Goal: Task Accomplishment & Management: Use online tool/utility

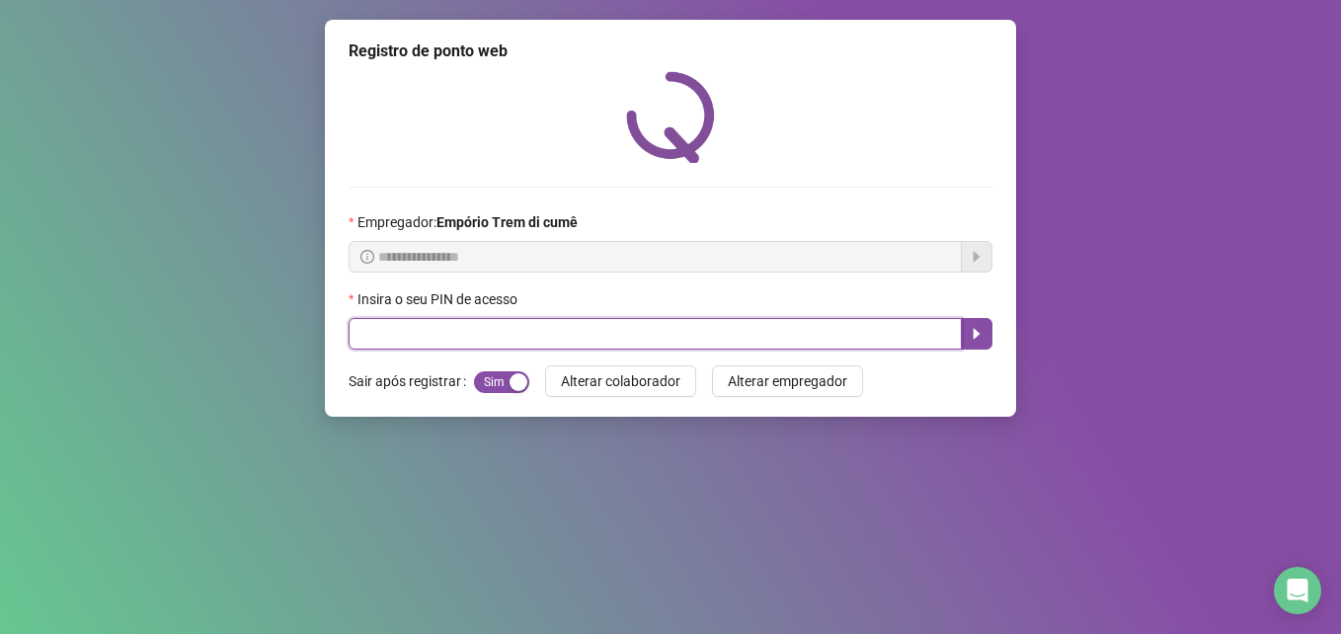
click at [356, 331] on input "text" at bounding box center [655, 334] width 613 height 32
type input "*****"
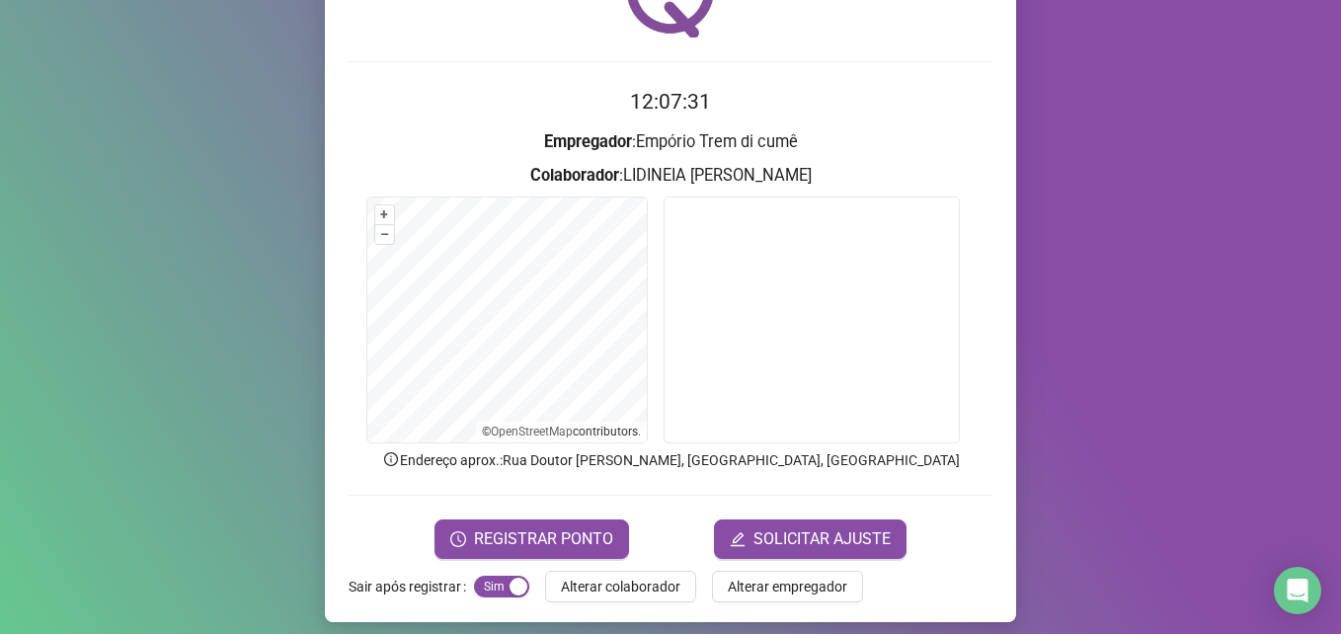
scroll to position [137, 0]
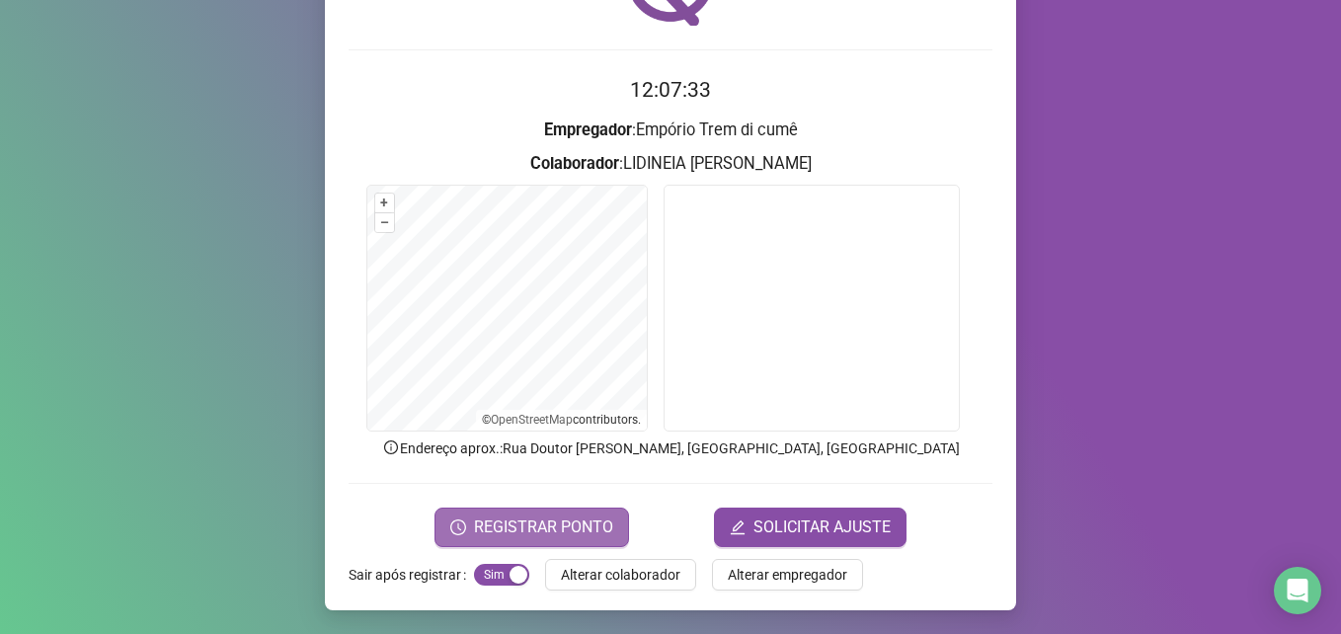
click at [580, 528] on span "REGISTRAR PONTO" at bounding box center [543, 527] width 139 height 24
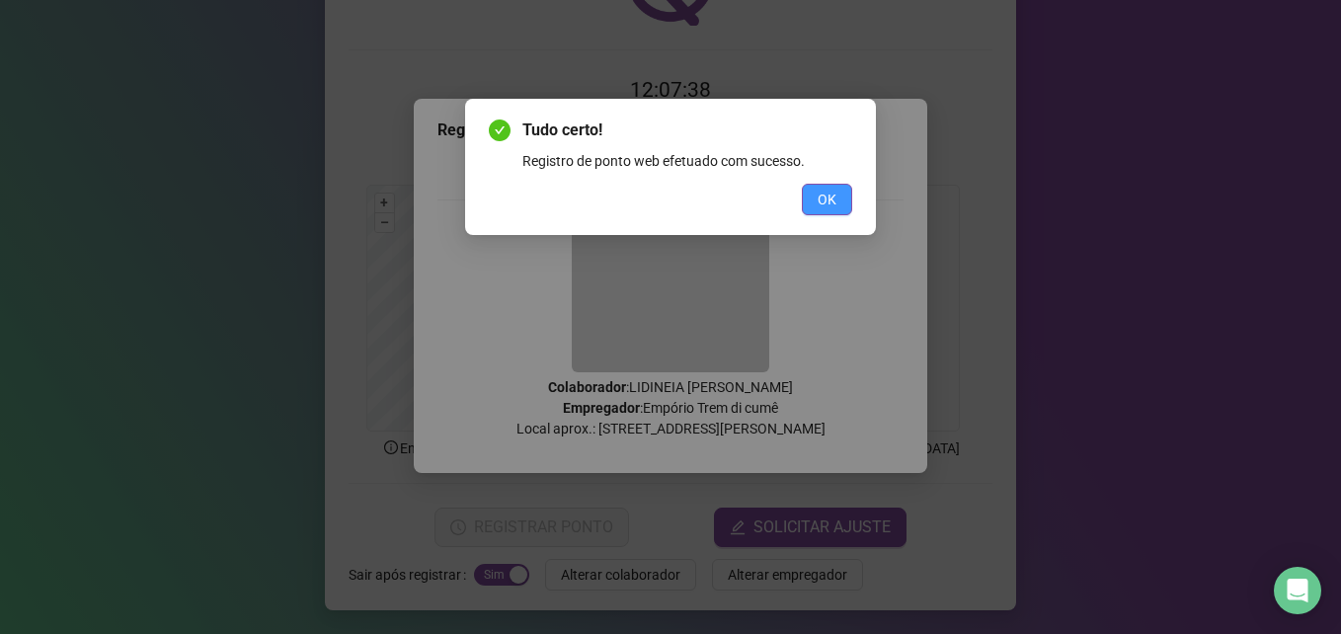
click at [823, 196] on span "OK" at bounding box center [826, 200] width 19 height 22
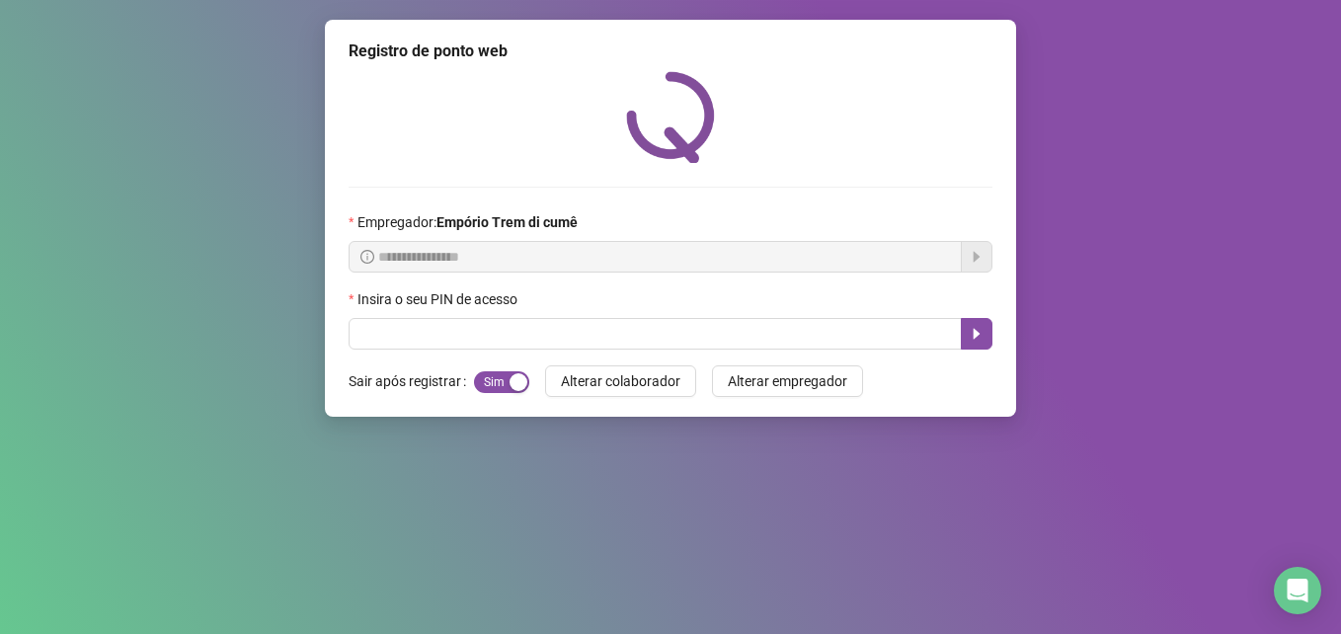
scroll to position [0, 0]
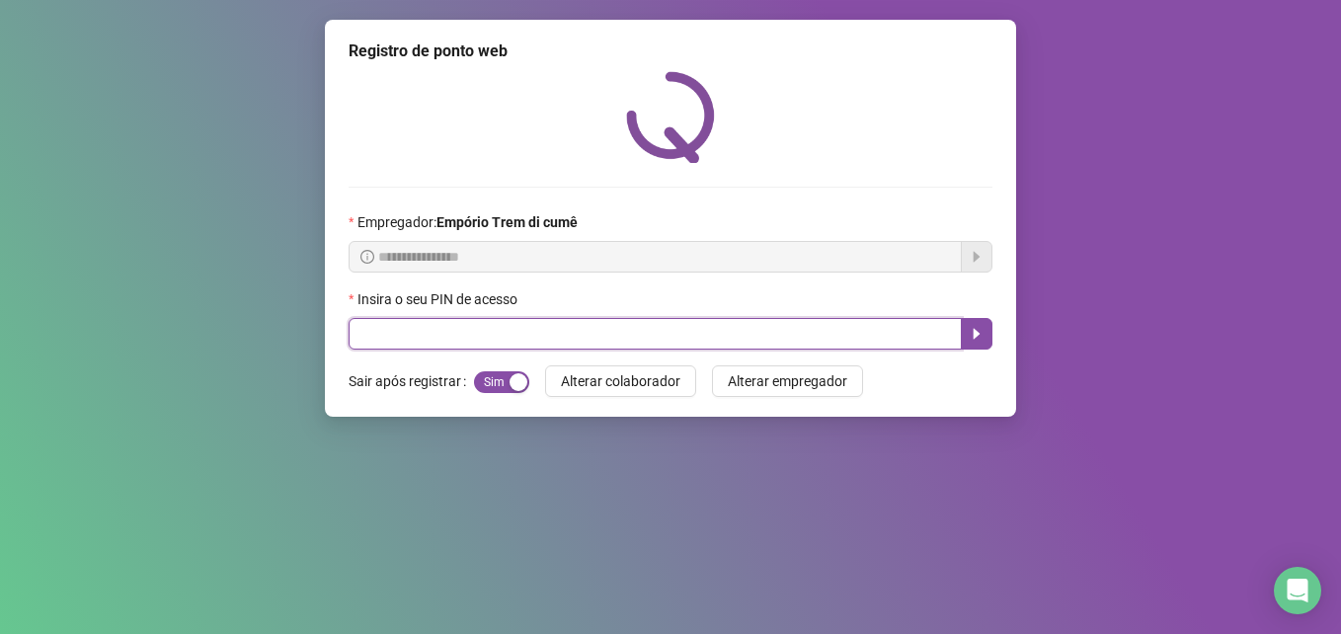
click at [378, 339] on input "text" at bounding box center [655, 334] width 613 height 32
type input "*****"
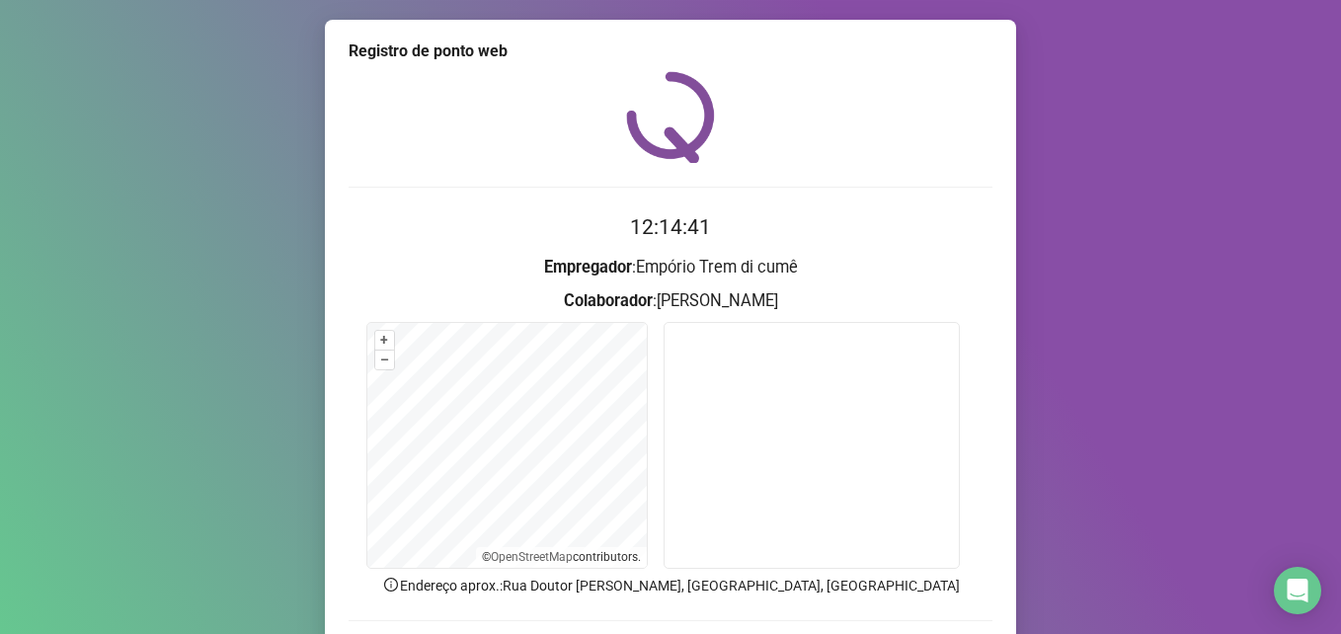
scroll to position [99, 0]
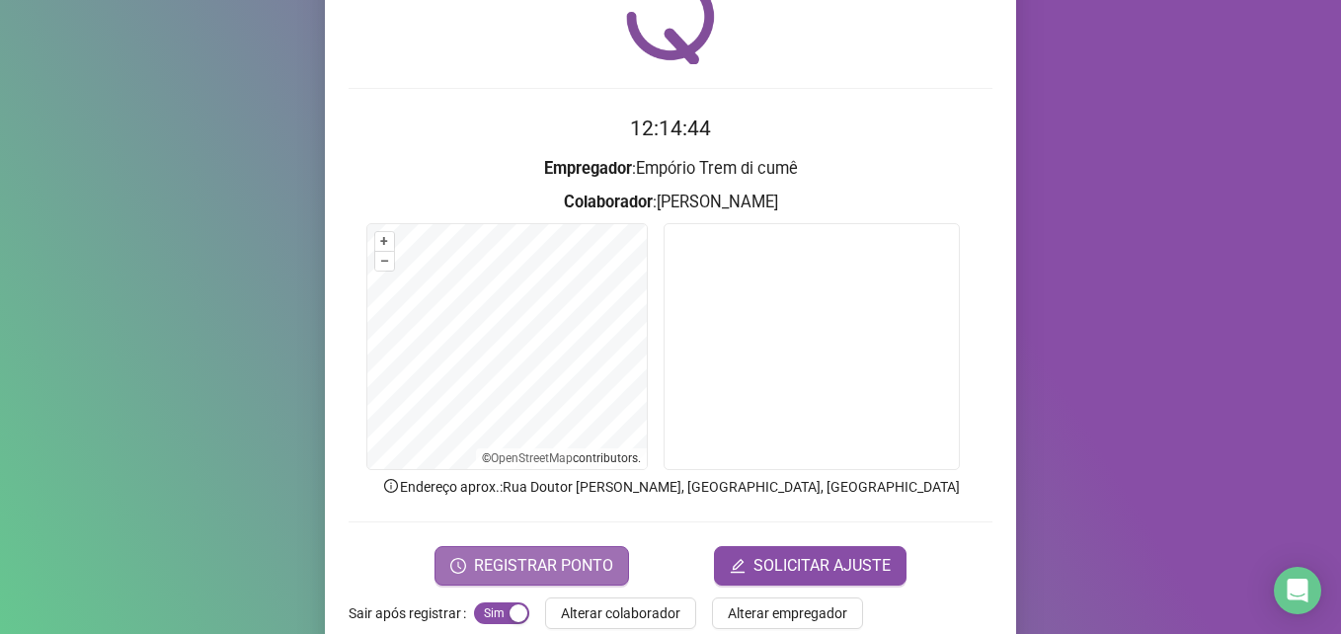
click at [519, 564] on span "REGISTRAR PONTO" at bounding box center [543, 566] width 139 height 24
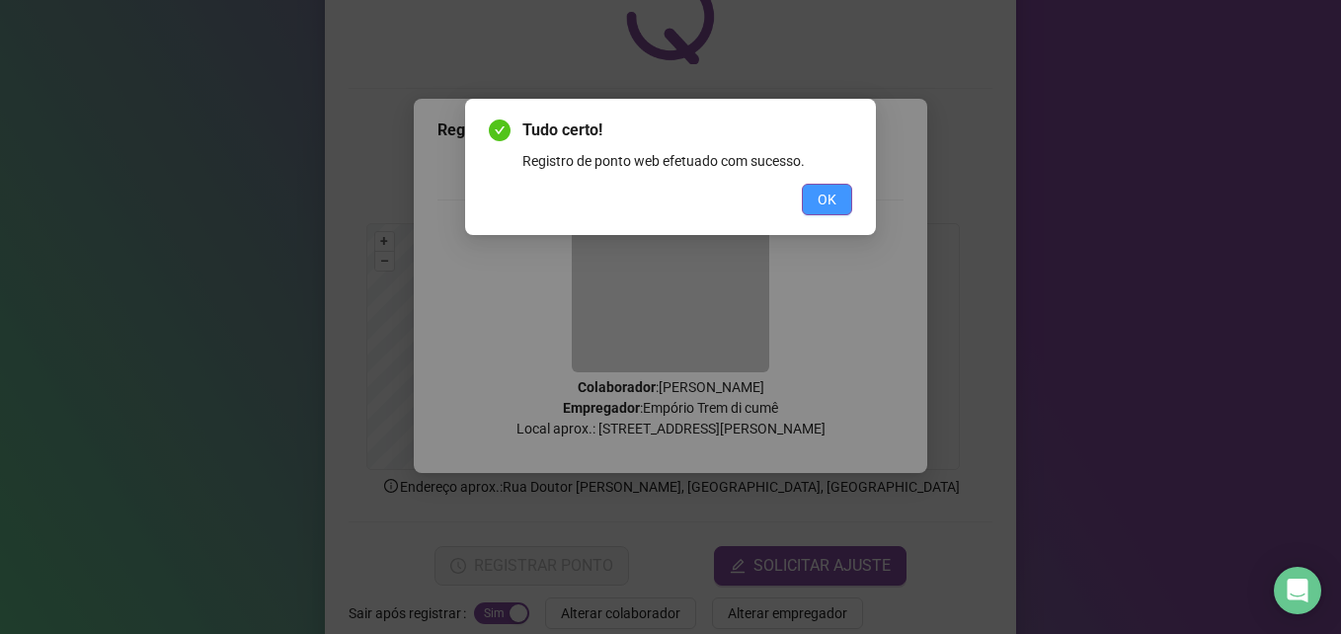
click at [829, 204] on span "OK" at bounding box center [826, 200] width 19 height 22
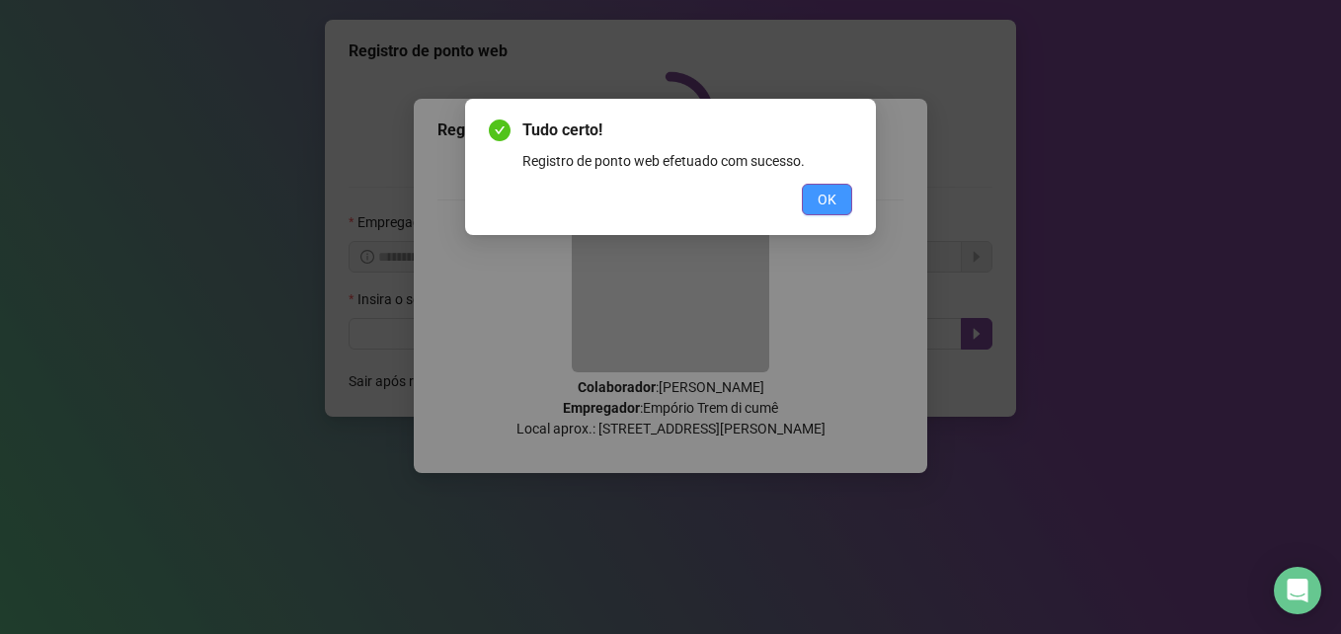
scroll to position [0, 0]
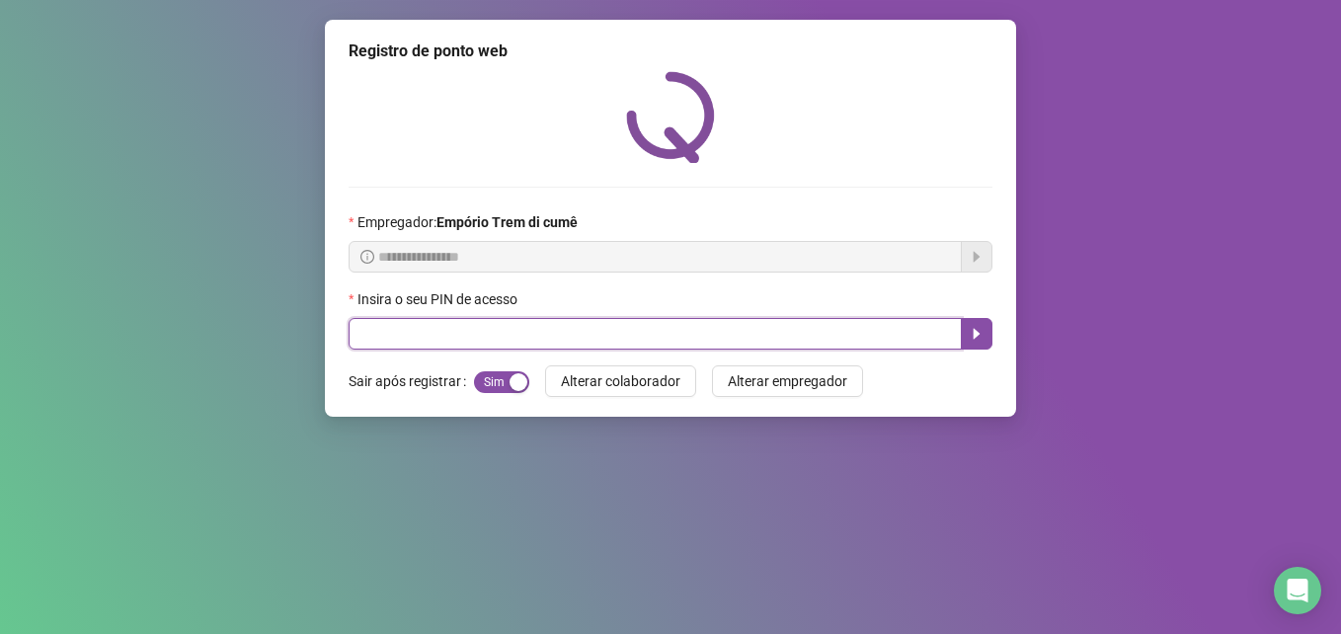
click at [392, 329] on input "text" at bounding box center [655, 334] width 613 height 32
type input "*****"
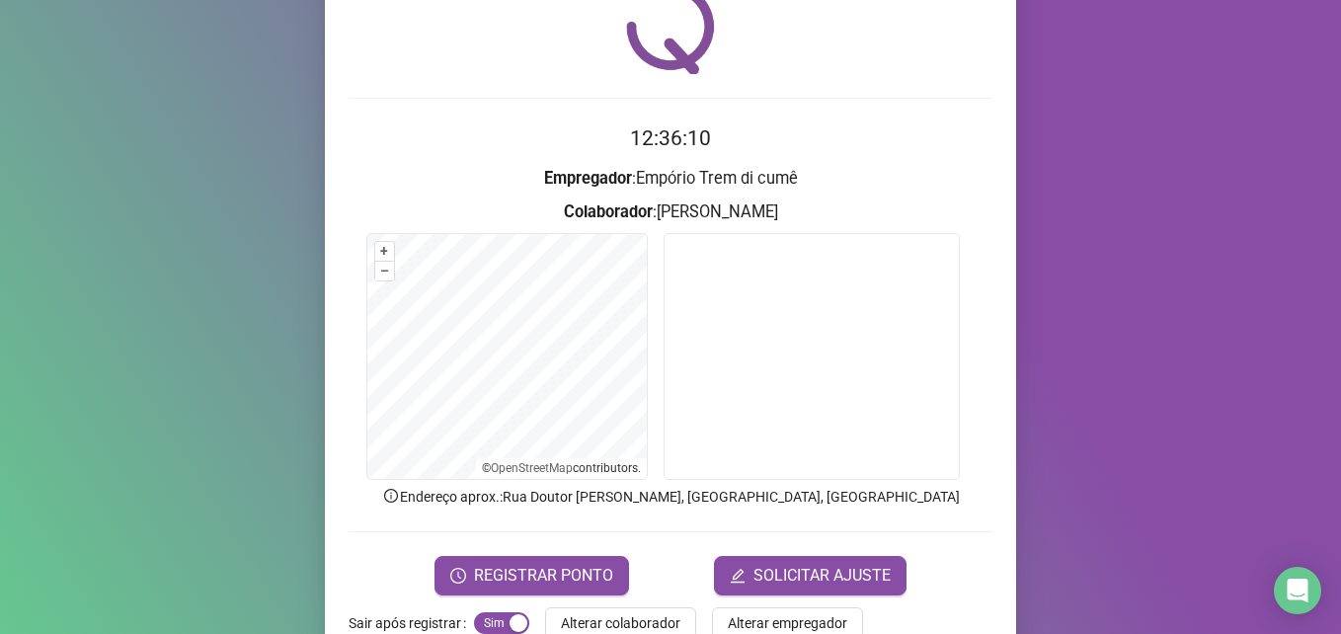
scroll to position [137, 0]
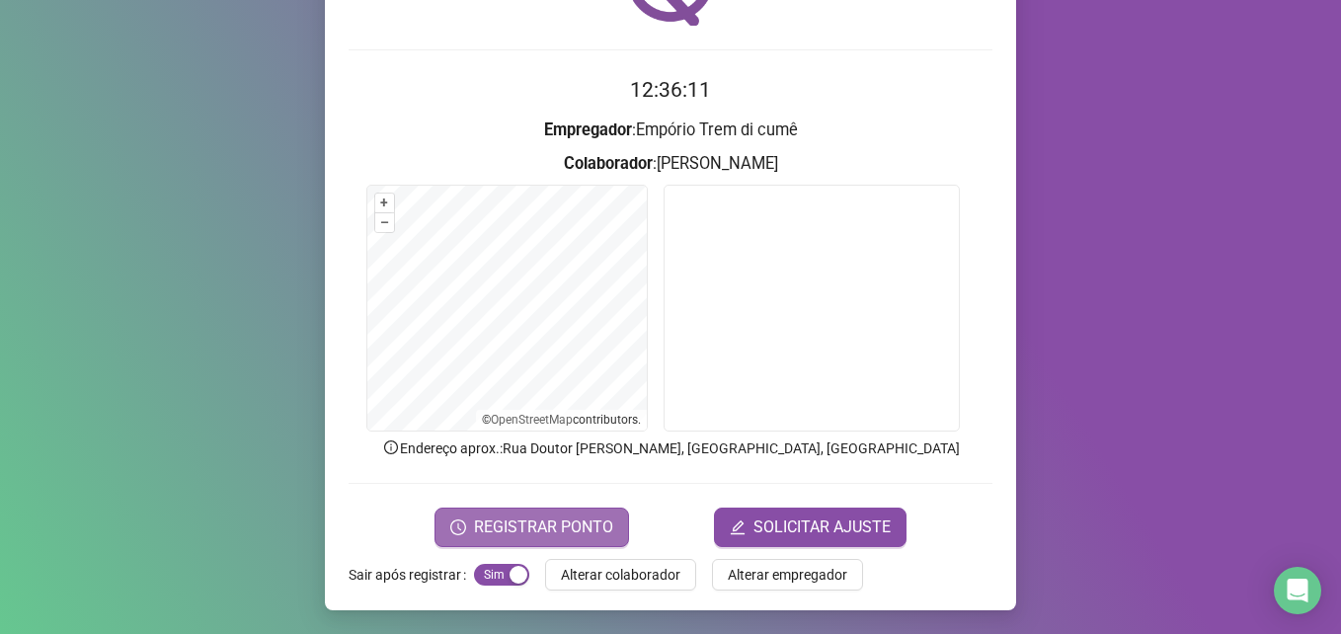
click at [508, 522] on span "REGISTRAR PONTO" at bounding box center [543, 527] width 139 height 24
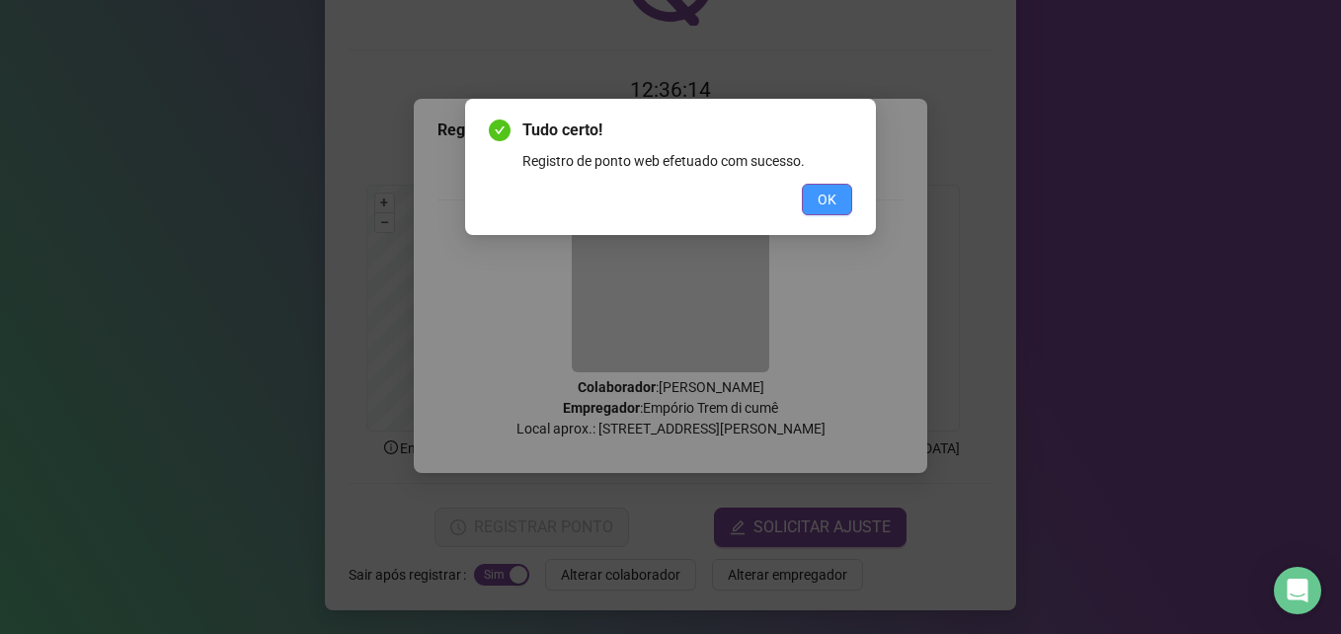
click at [831, 197] on span "OK" at bounding box center [826, 200] width 19 height 22
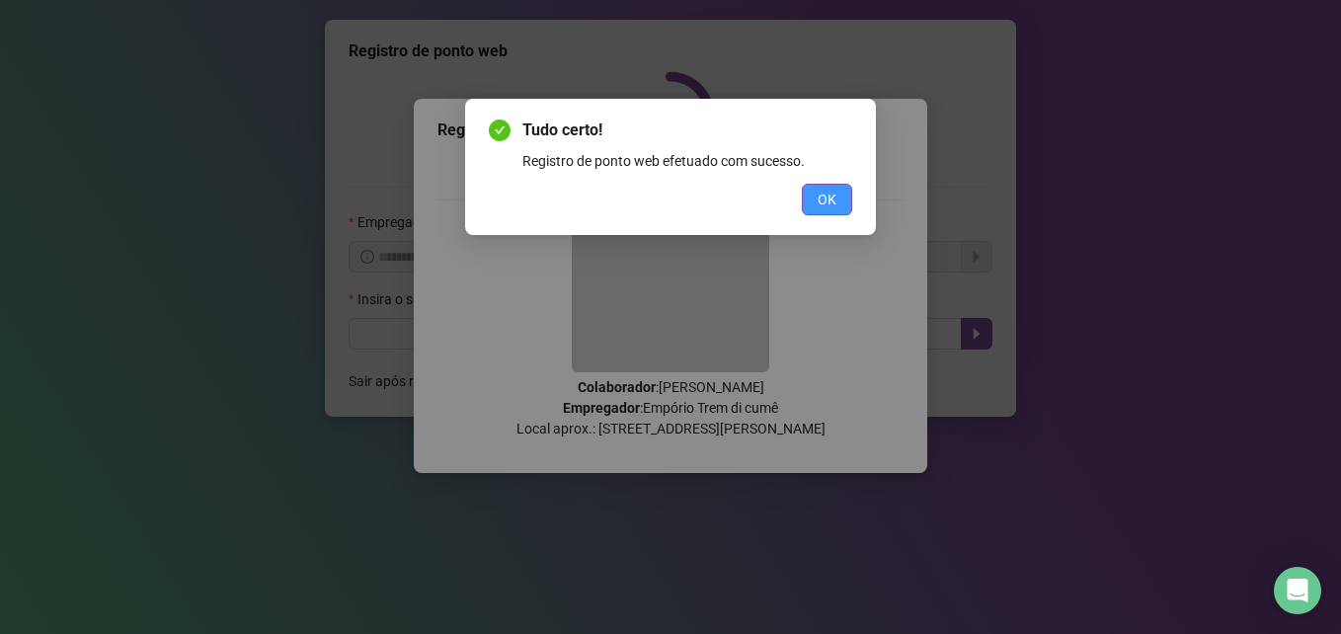
scroll to position [0, 0]
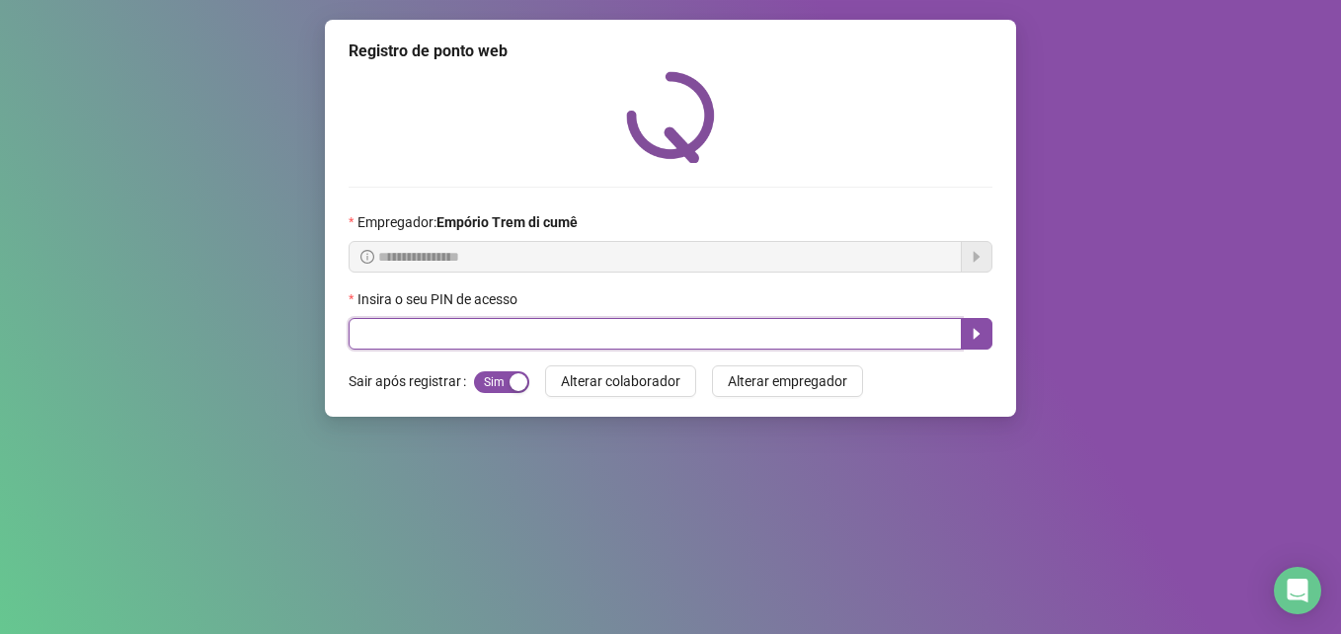
click at [668, 322] on input "text" at bounding box center [655, 334] width 613 height 32
type input "*****"
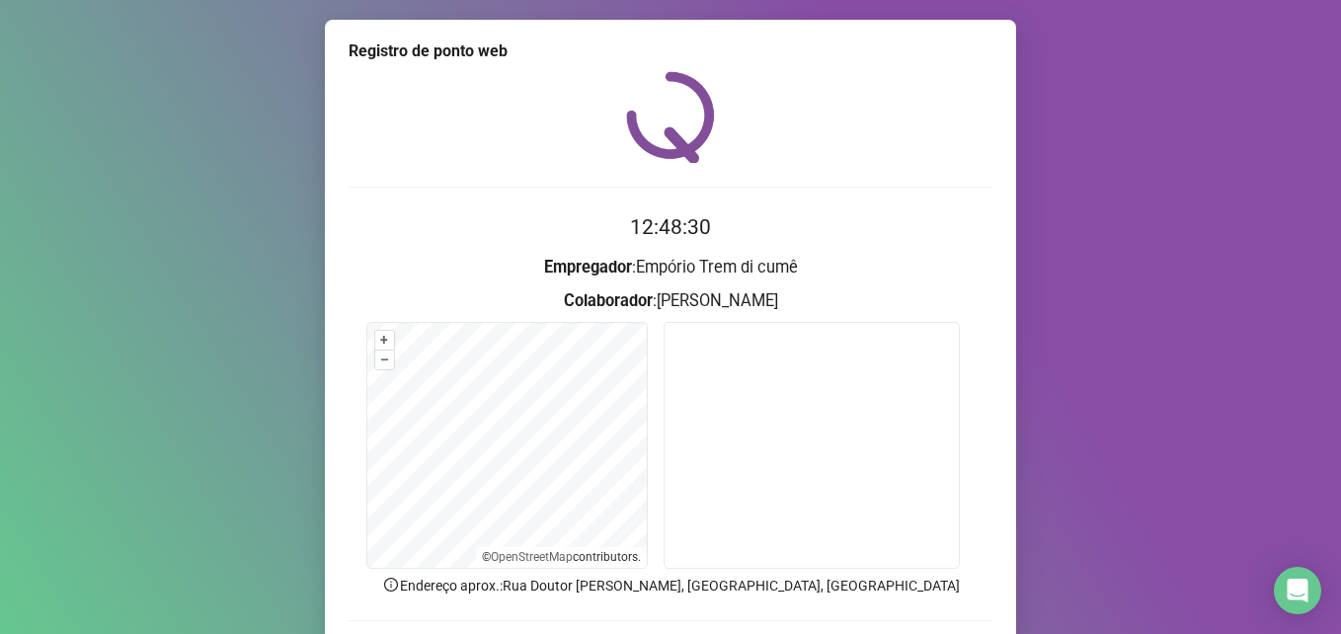
scroll to position [137, 0]
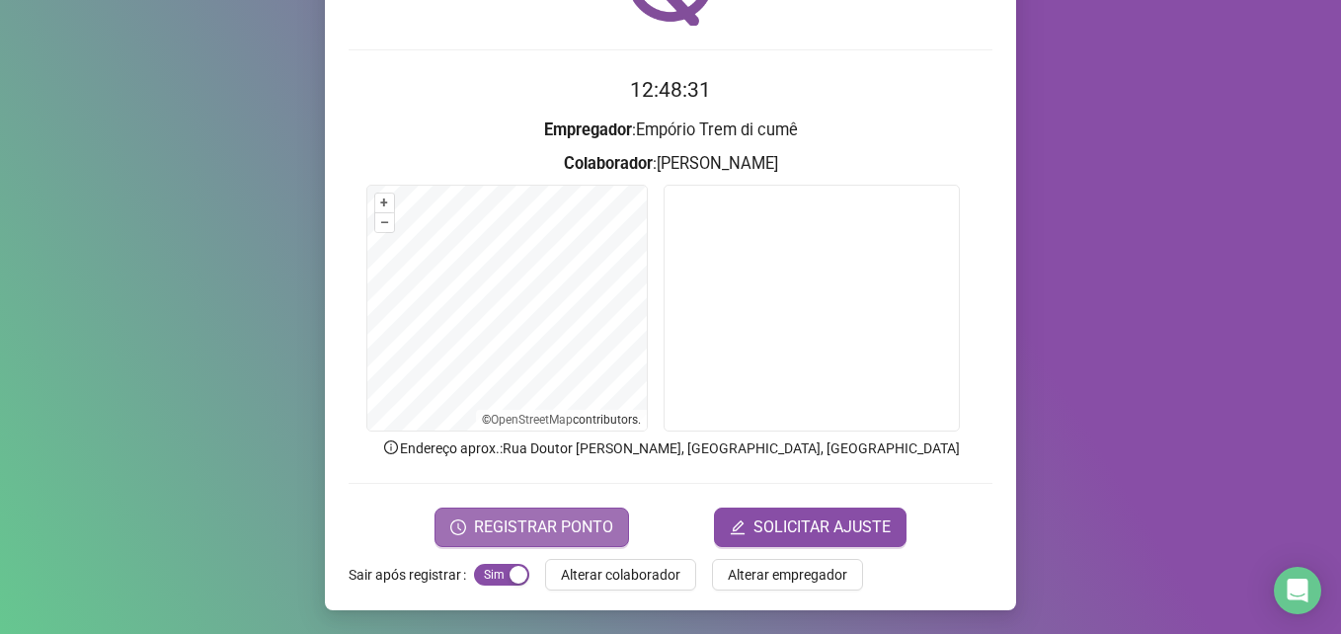
click at [577, 540] on button "REGISTRAR PONTO" at bounding box center [531, 526] width 194 height 39
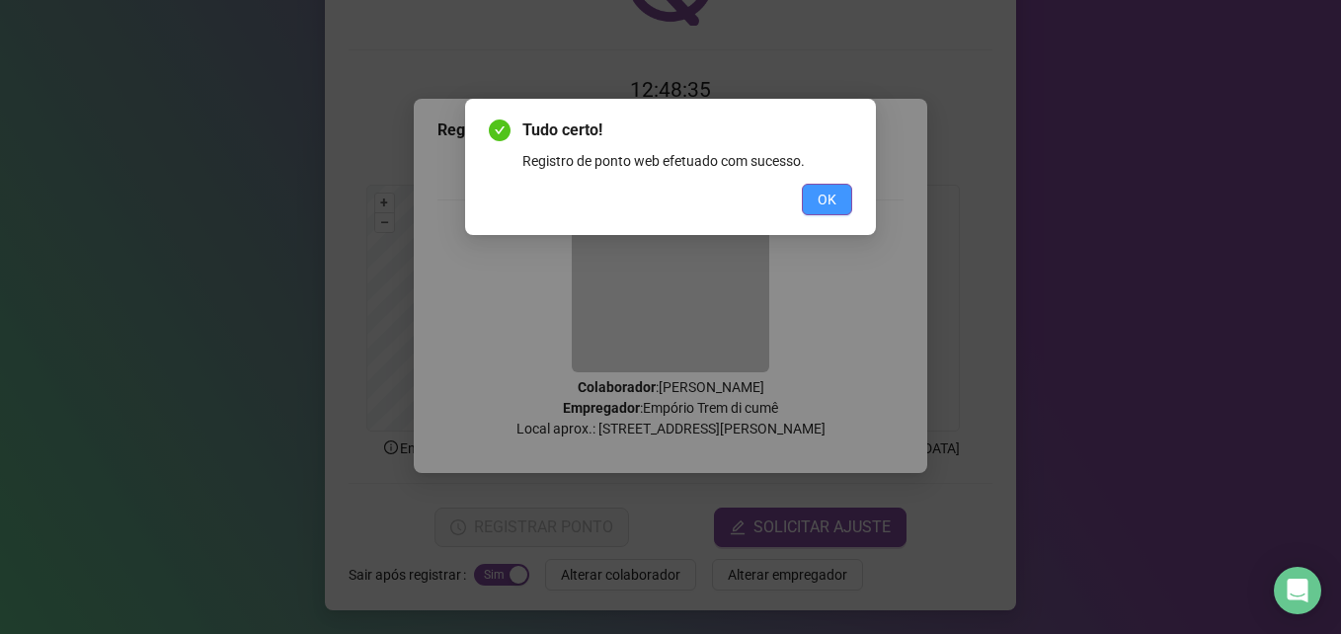
click at [835, 189] on span "OK" at bounding box center [826, 200] width 19 height 22
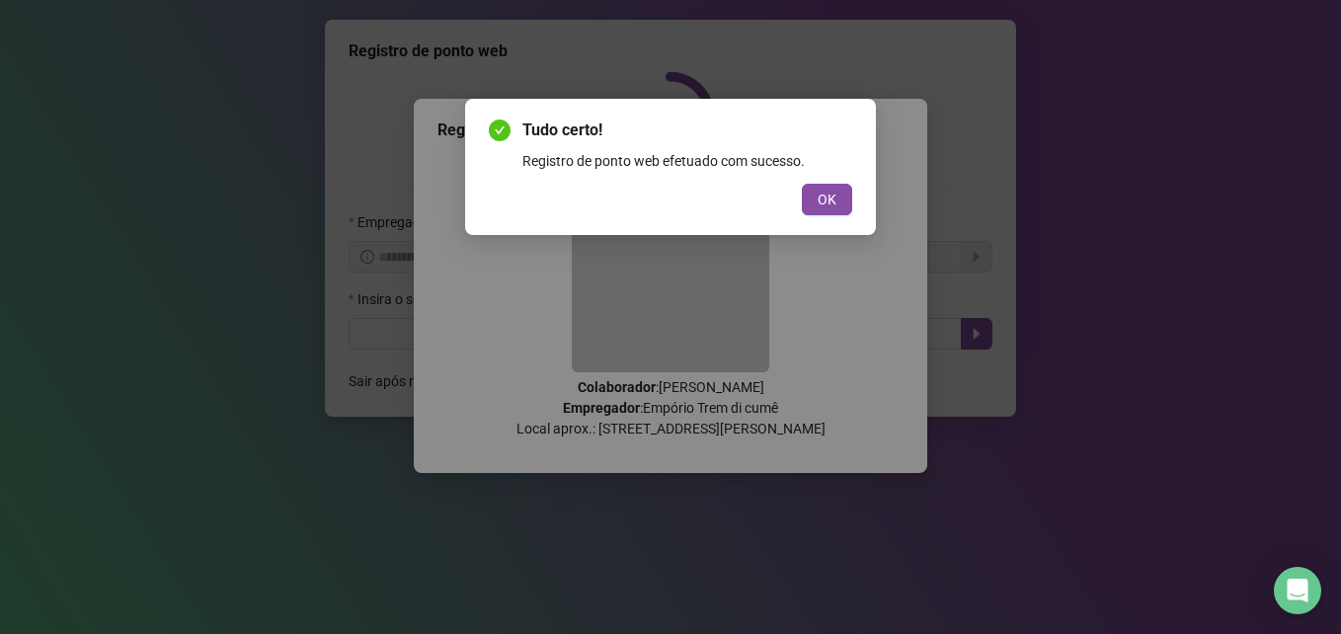
scroll to position [0, 0]
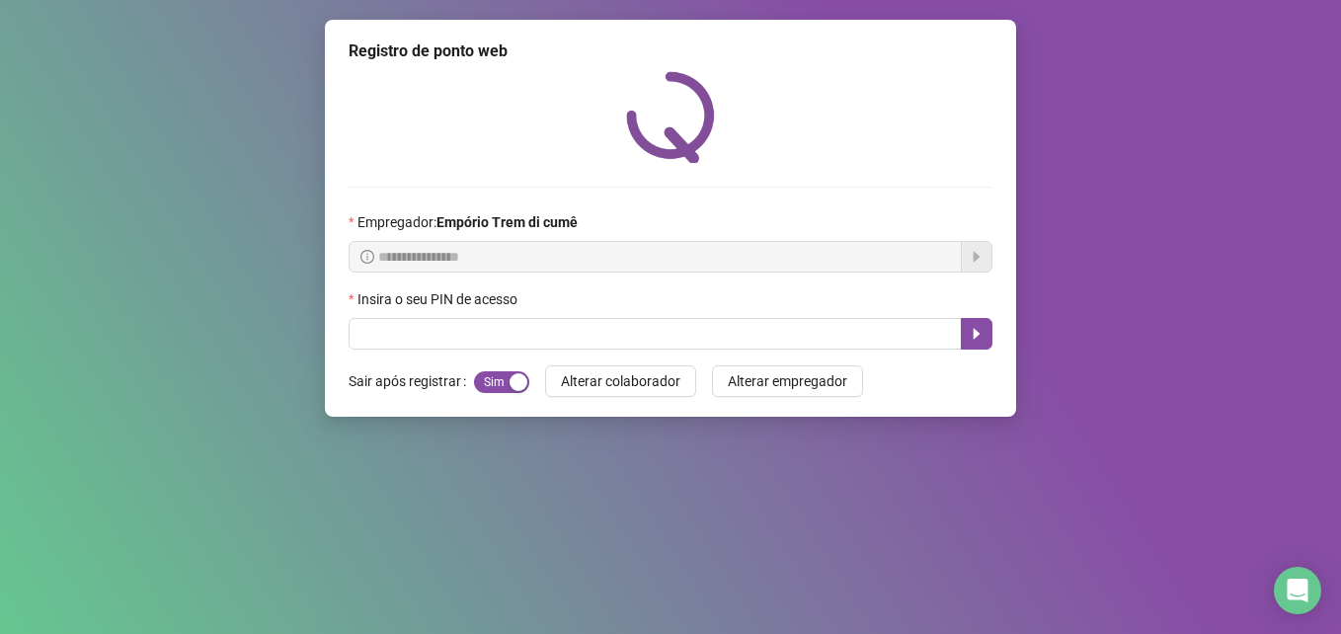
click at [570, 553] on div "**********" at bounding box center [670, 317] width 1341 height 634
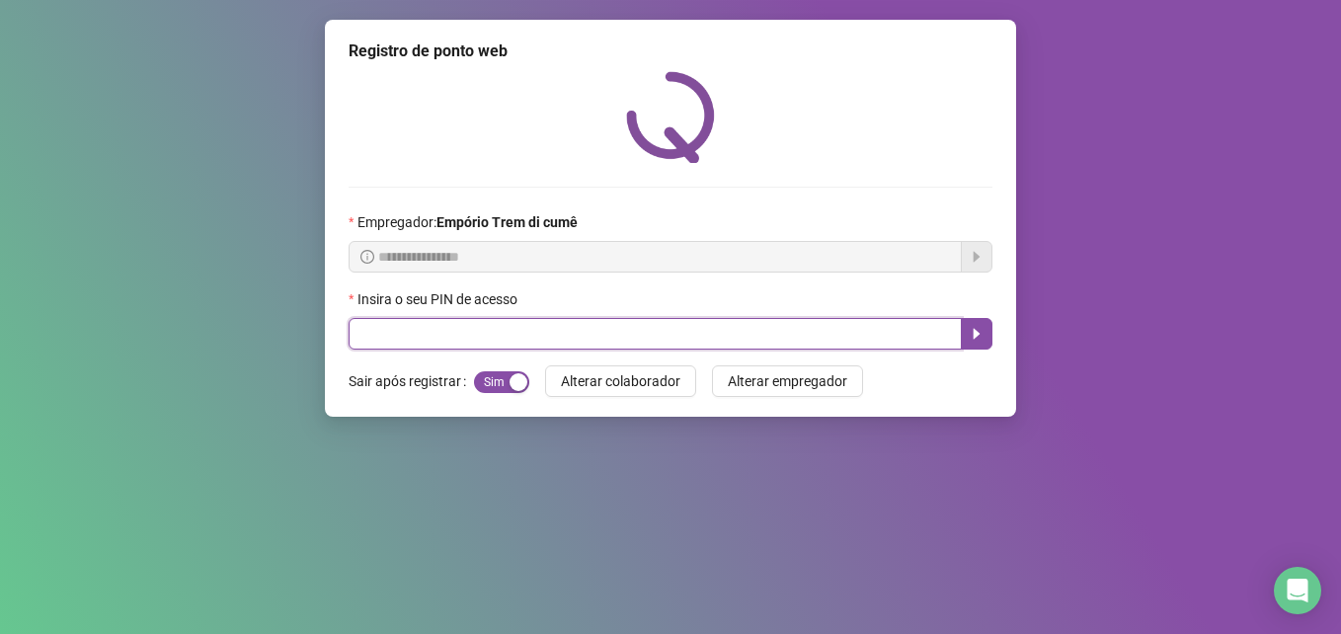
click at [499, 333] on input "text" at bounding box center [655, 334] width 613 height 32
type input "*****"
click at [499, 334] on input "*****" at bounding box center [655, 334] width 613 height 32
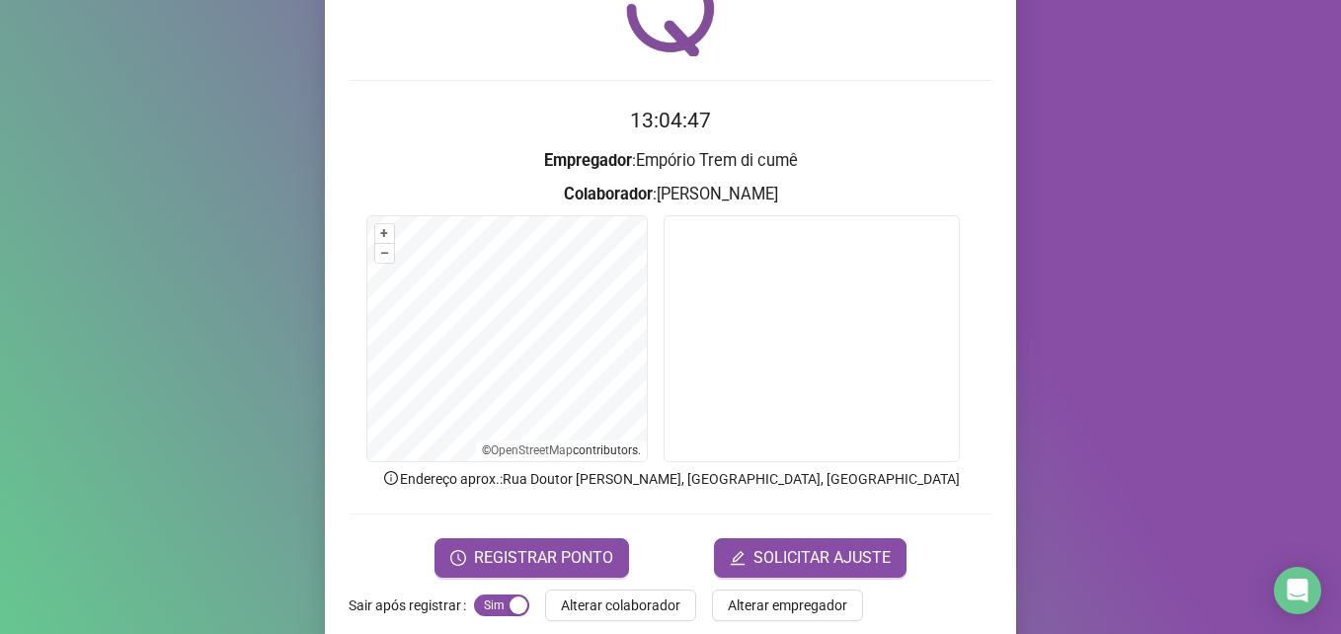
scroll to position [137, 0]
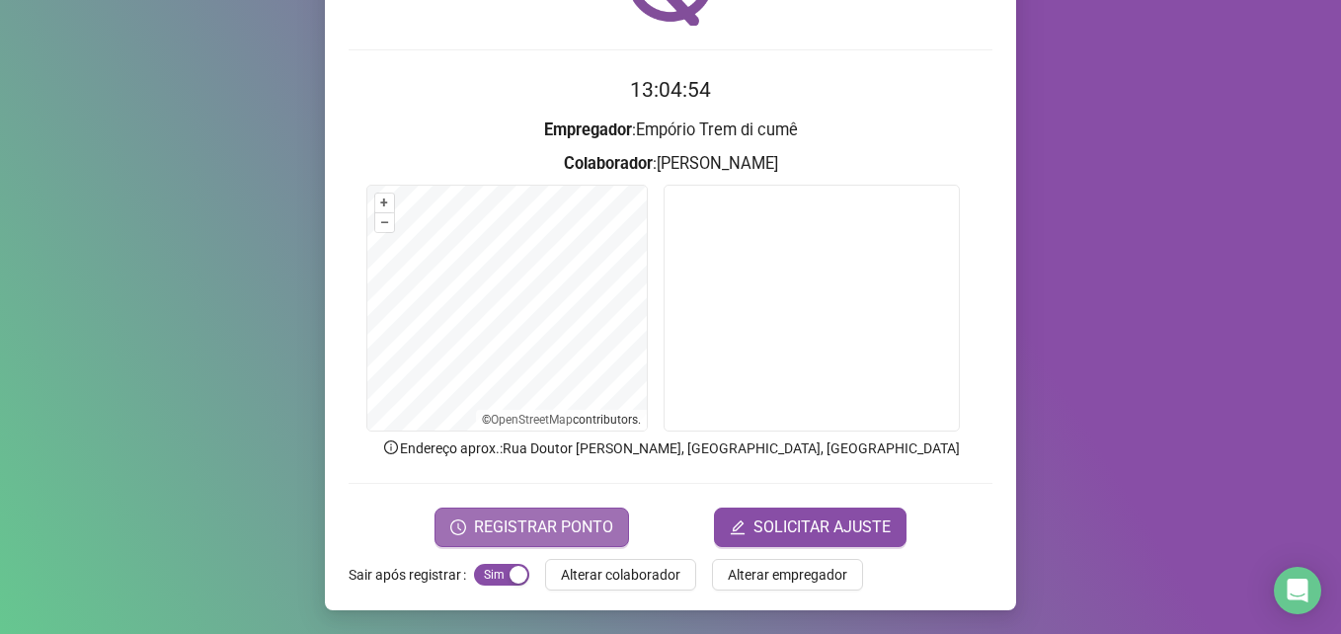
click at [498, 522] on span "REGISTRAR PONTO" at bounding box center [543, 527] width 139 height 24
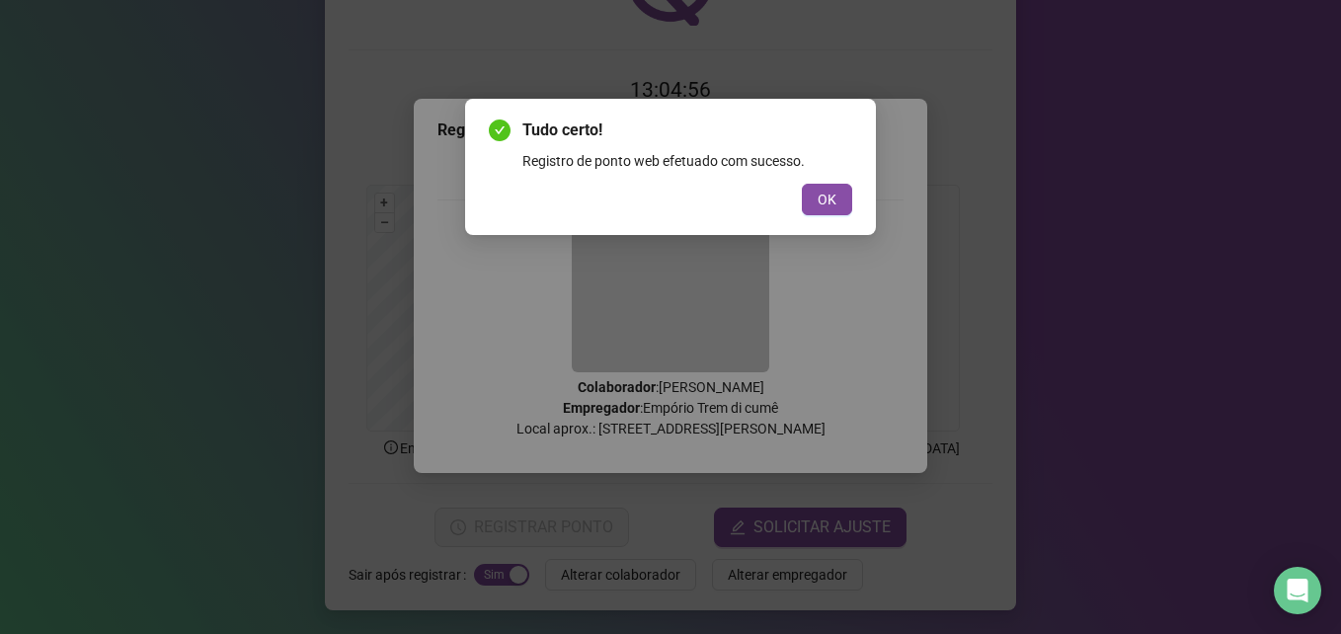
click at [826, 194] on span "OK" at bounding box center [826, 200] width 19 height 22
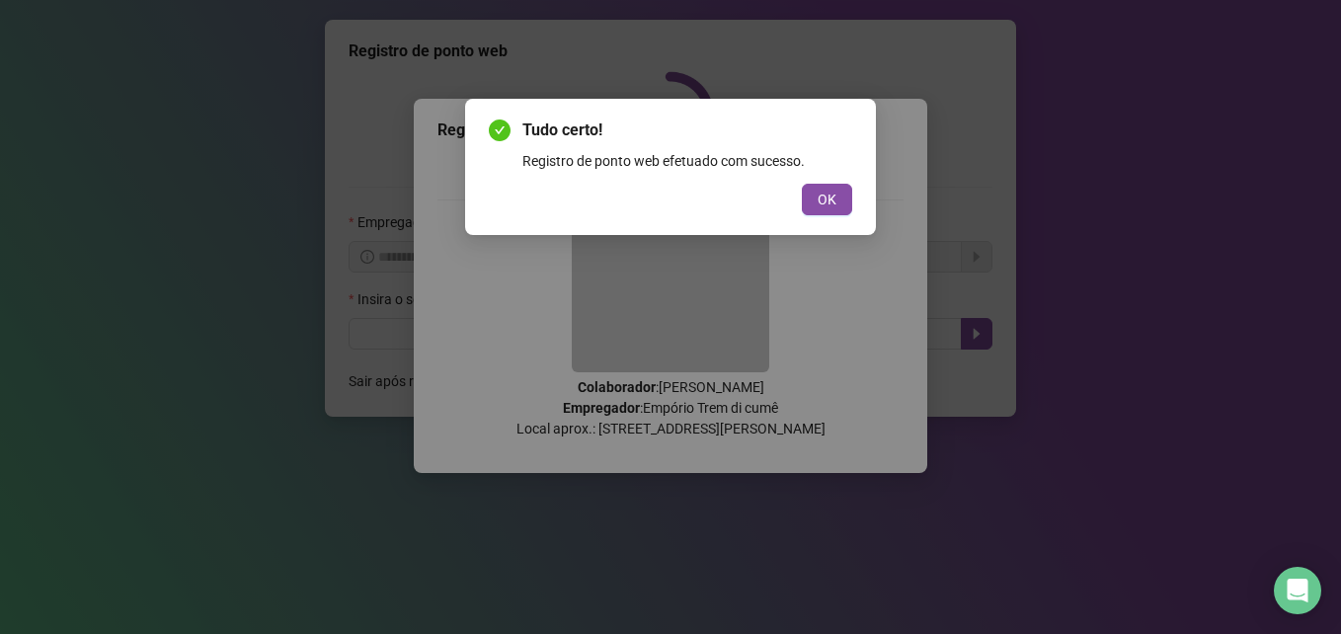
scroll to position [0, 0]
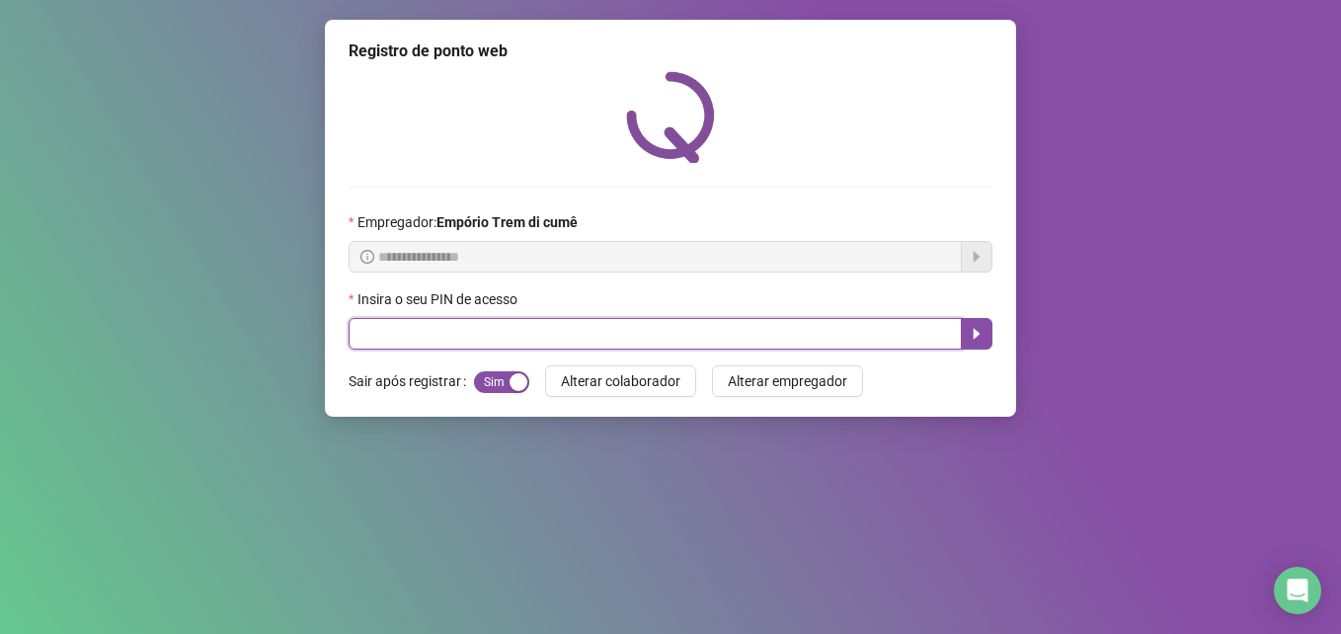
click at [793, 347] on input "text" at bounding box center [655, 334] width 613 height 32
type input "*****"
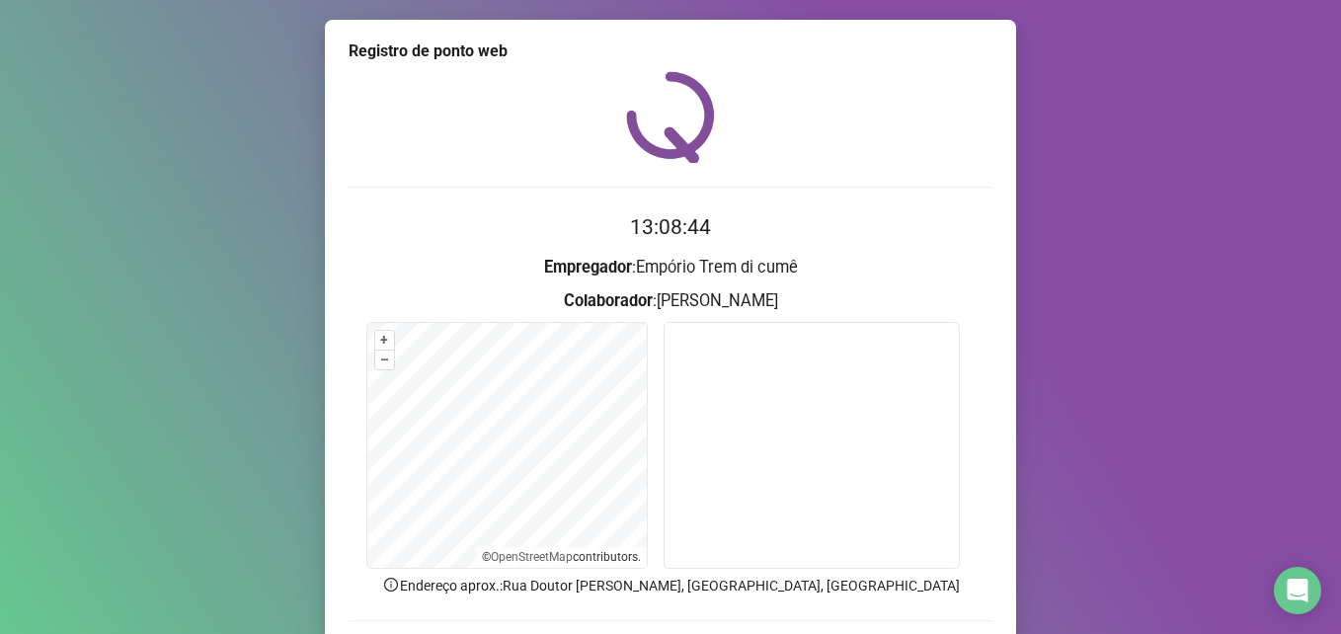
scroll to position [137, 0]
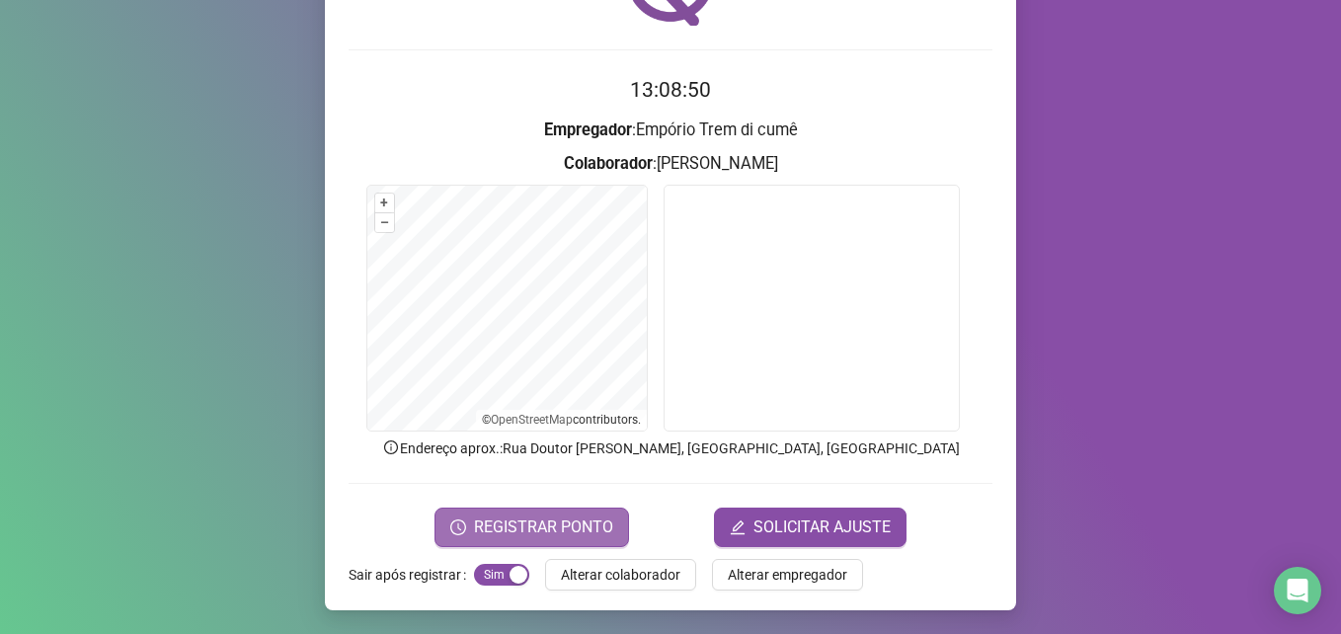
click at [548, 528] on span "REGISTRAR PONTO" at bounding box center [543, 527] width 139 height 24
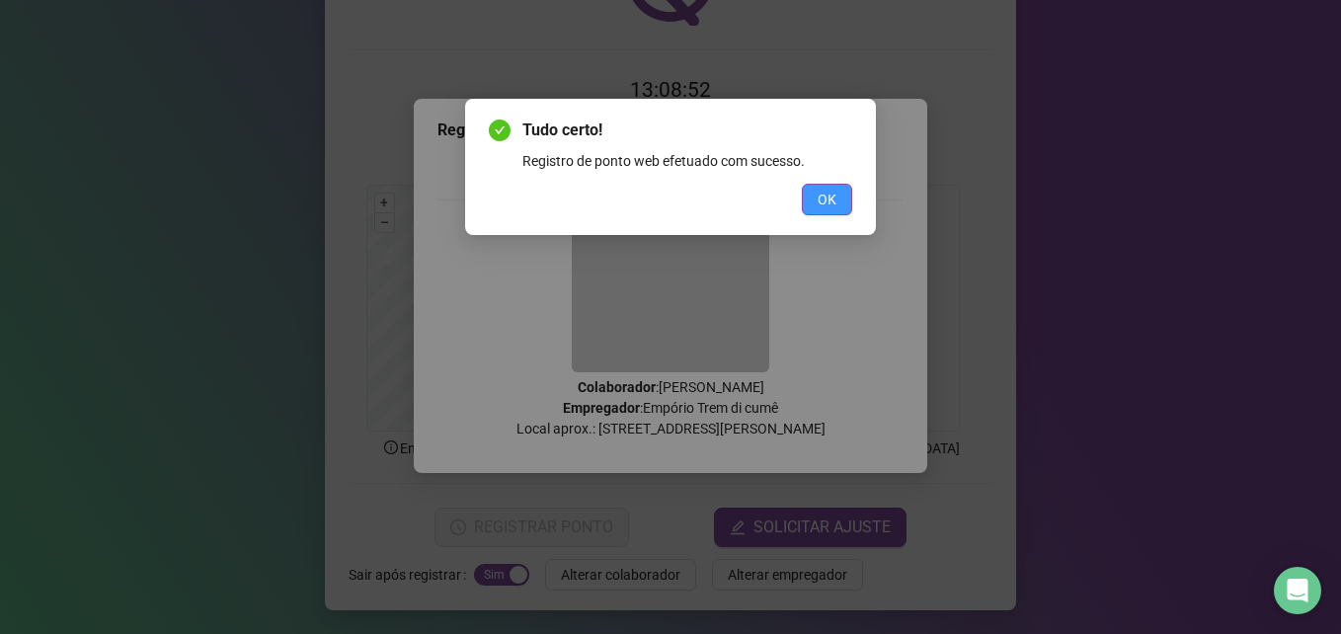
click at [816, 194] on button "OK" at bounding box center [827, 200] width 50 height 32
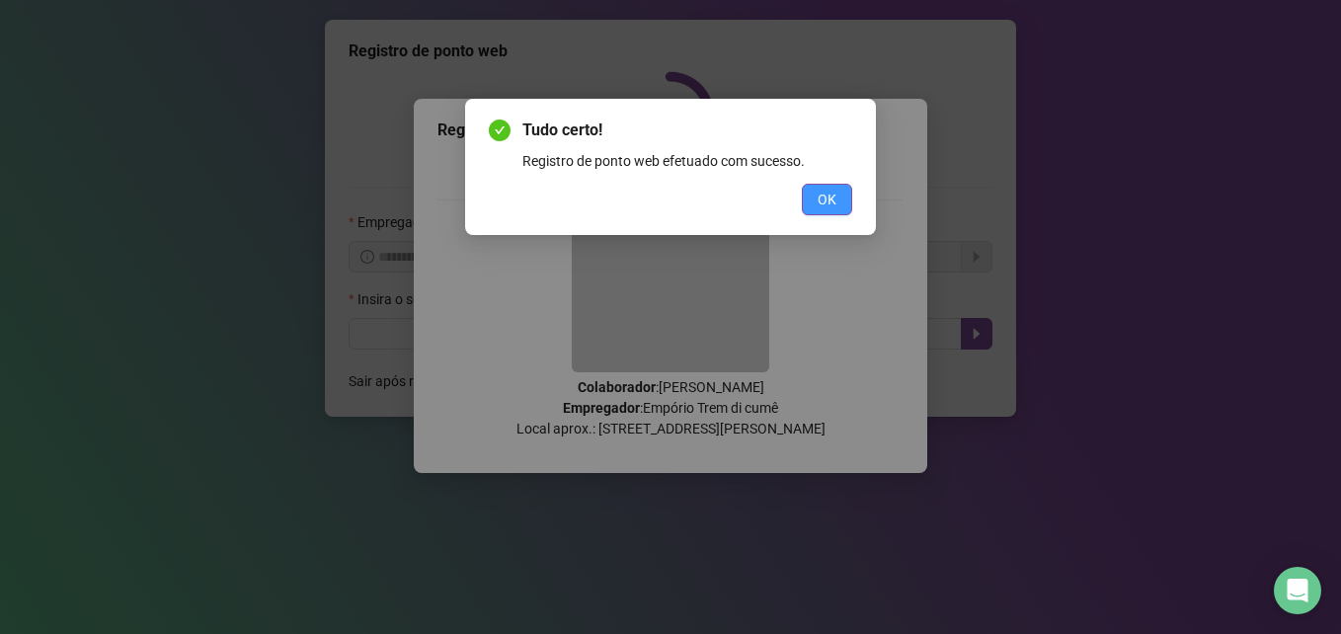
scroll to position [0, 0]
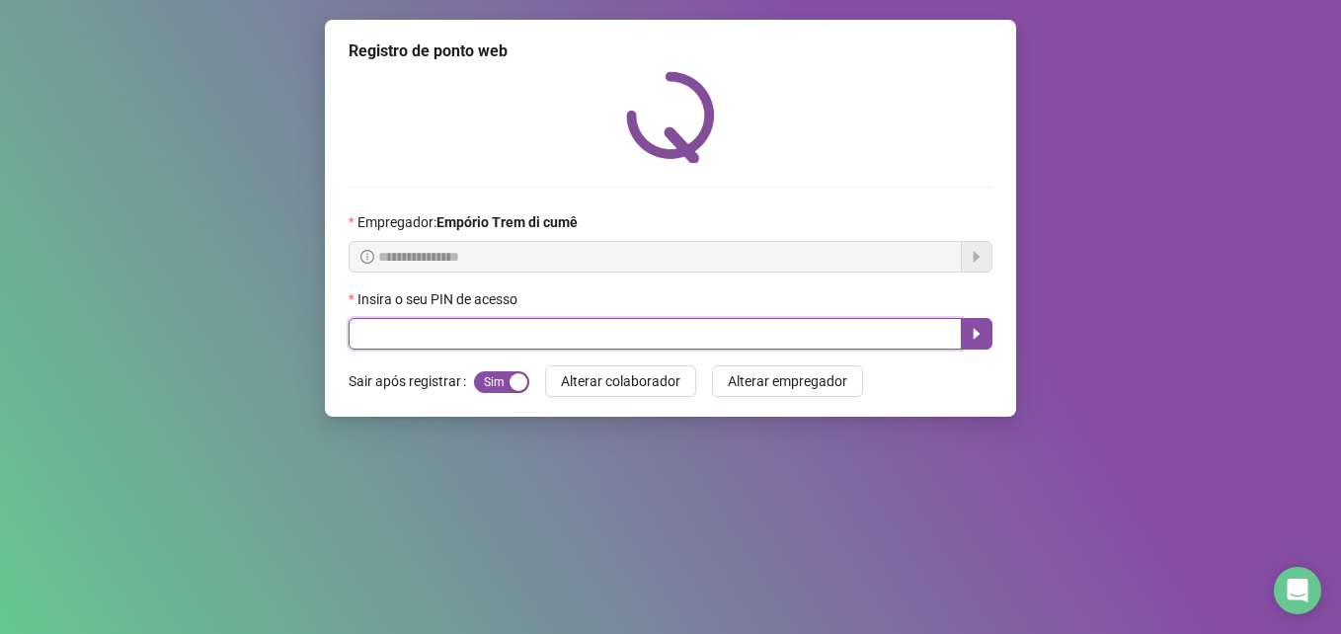
click at [669, 344] on input "text" at bounding box center [655, 334] width 613 height 32
click at [451, 339] on input "text" at bounding box center [655, 334] width 613 height 32
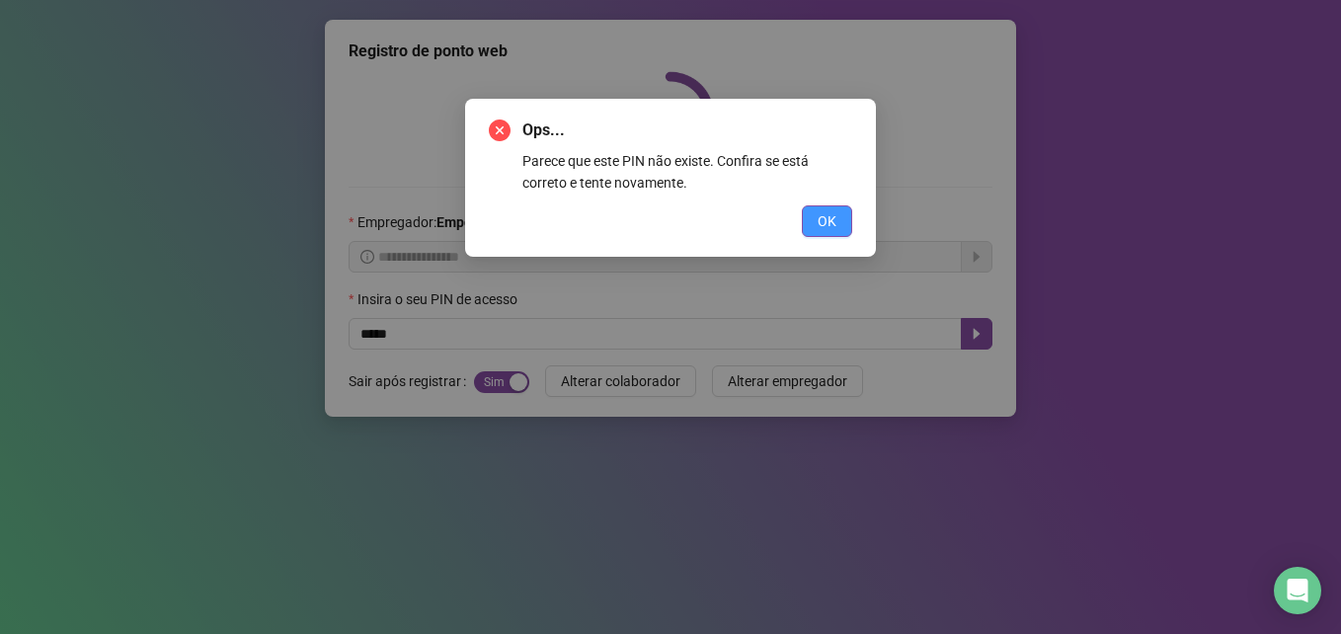
click at [813, 217] on button "OK" at bounding box center [827, 221] width 50 height 32
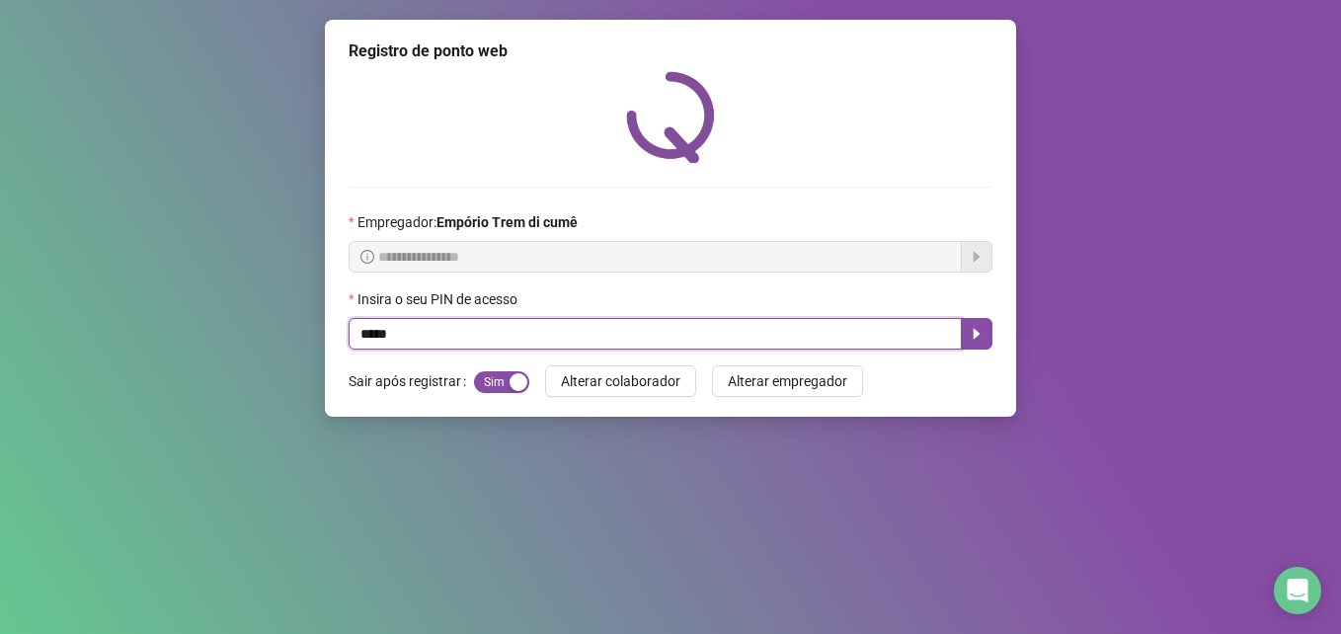
click at [415, 327] on input "*****" at bounding box center [655, 334] width 613 height 32
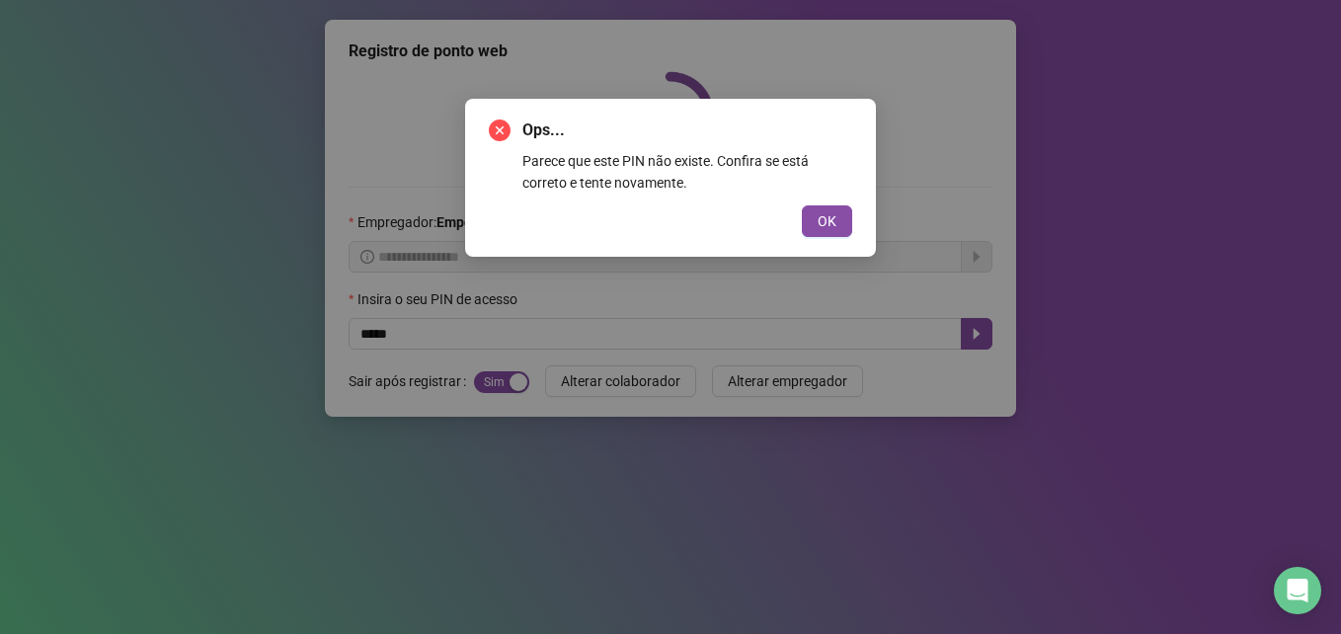
click at [840, 239] on div "Ops... Parece que este PIN não existe. Confira se está correto e tente novament…" at bounding box center [670, 178] width 411 height 158
click at [483, 332] on div "Ops... Parece que este PIN não existe. Confira se está correto e tente novament…" at bounding box center [670, 317] width 1341 height 634
click at [812, 214] on button "OK" at bounding box center [827, 221] width 50 height 32
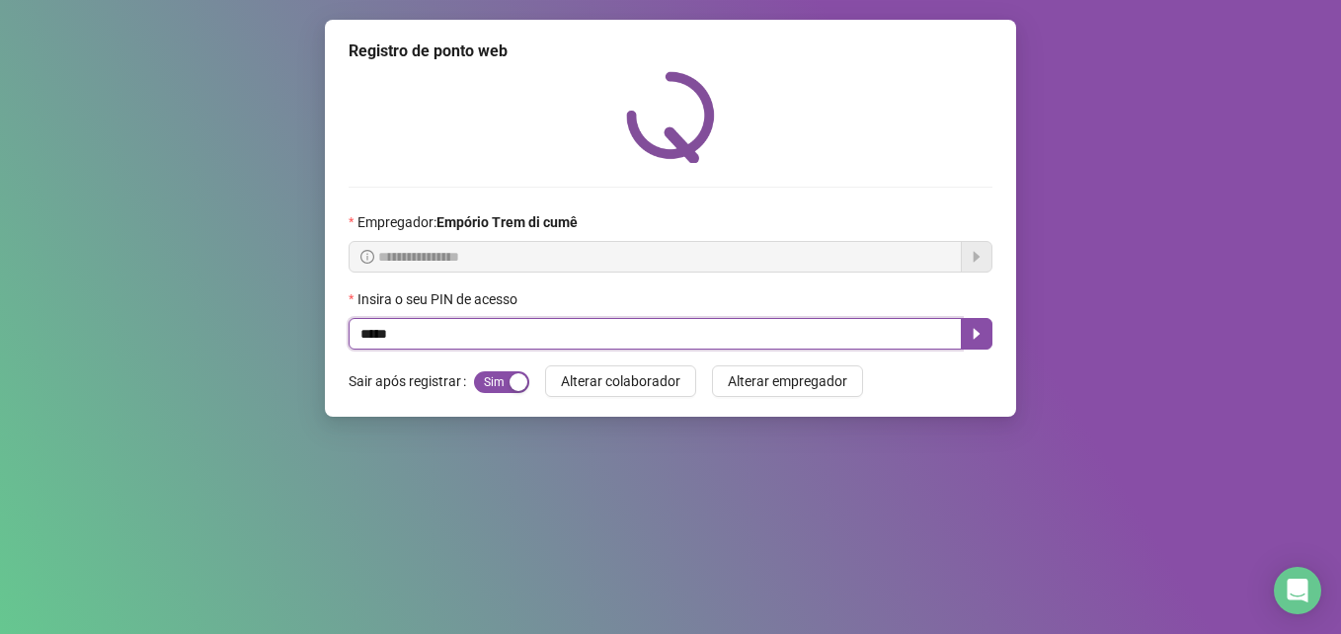
click at [418, 335] on input "*****" at bounding box center [655, 334] width 613 height 32
type input "*****"
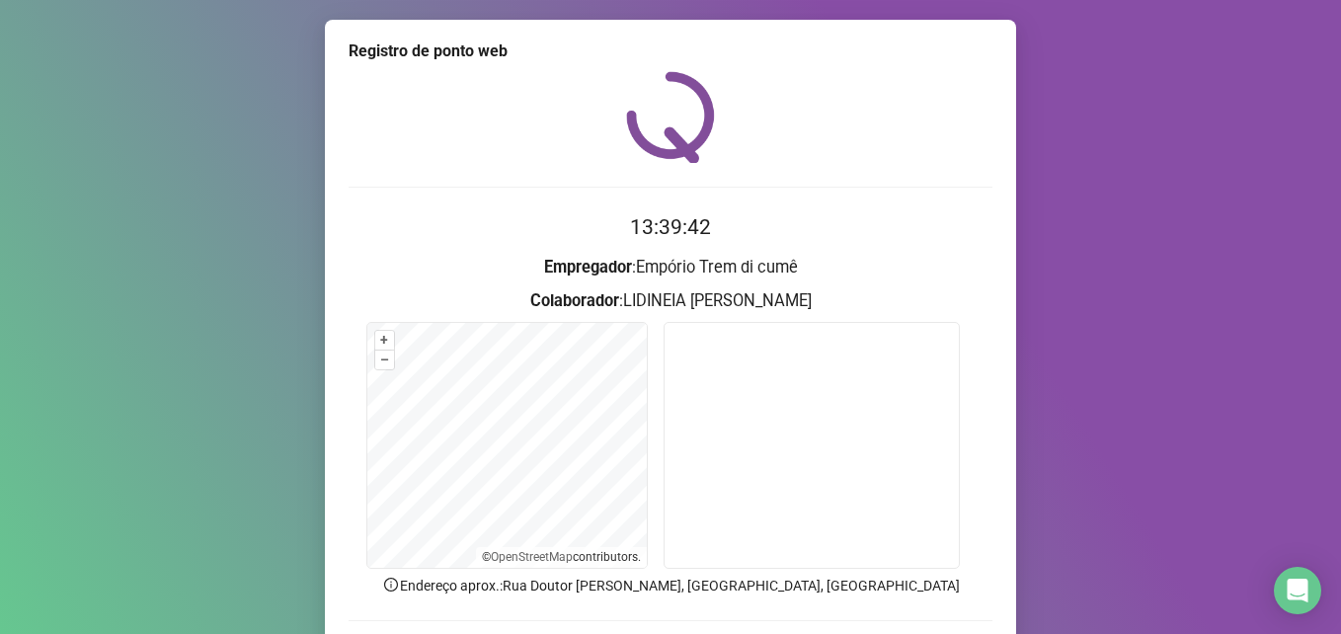
scroll to position [137, 0]
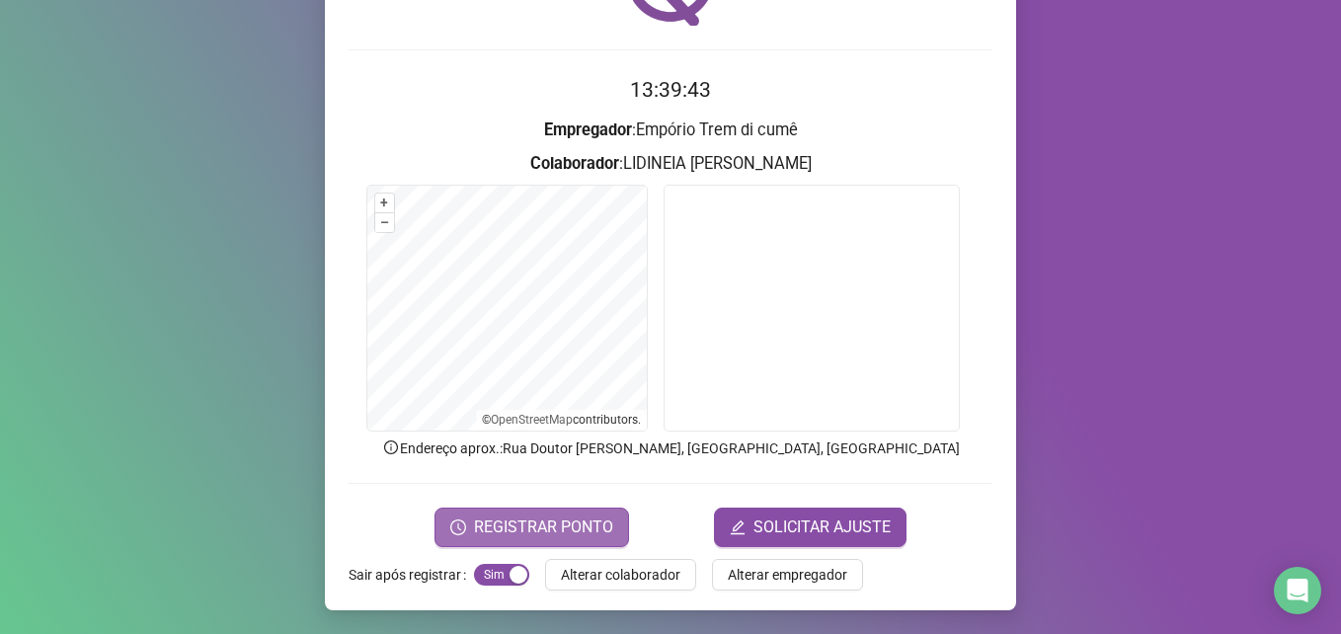
click at [607, 524] on button "REGISTRAR PONTO" at bounding box center [531, 526] width 194 height 39
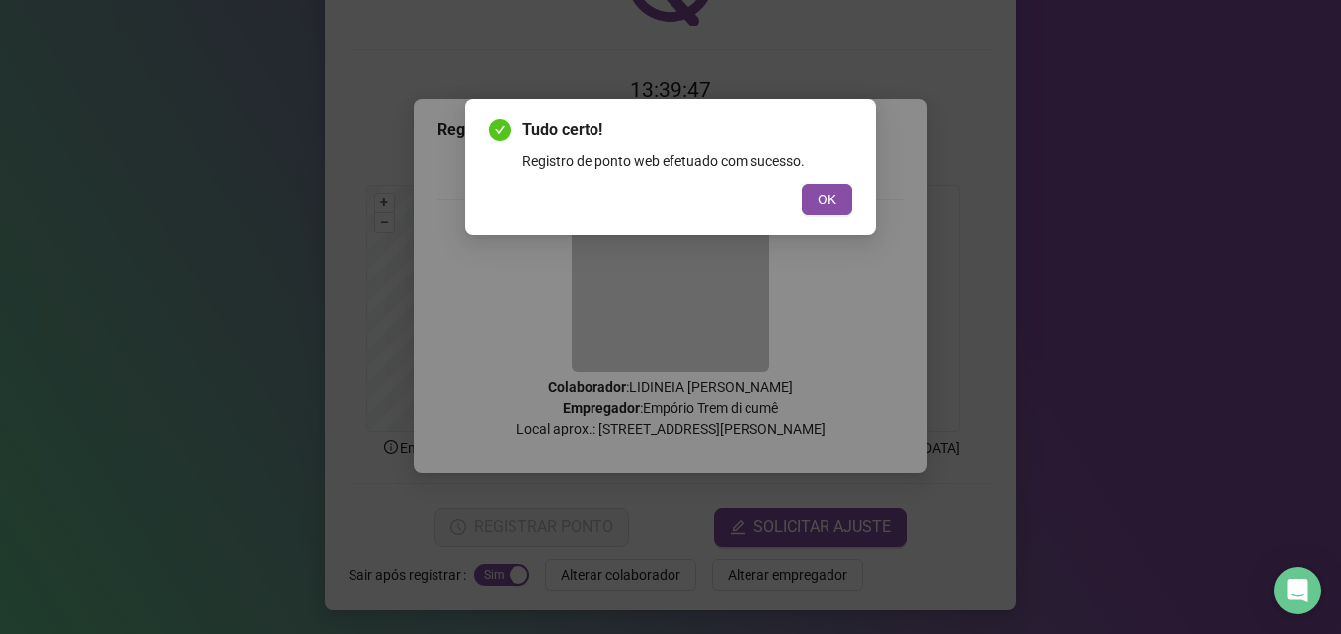
click at [823, 196] on span "OK" at bounding box center [826, 200] width 19 height 22
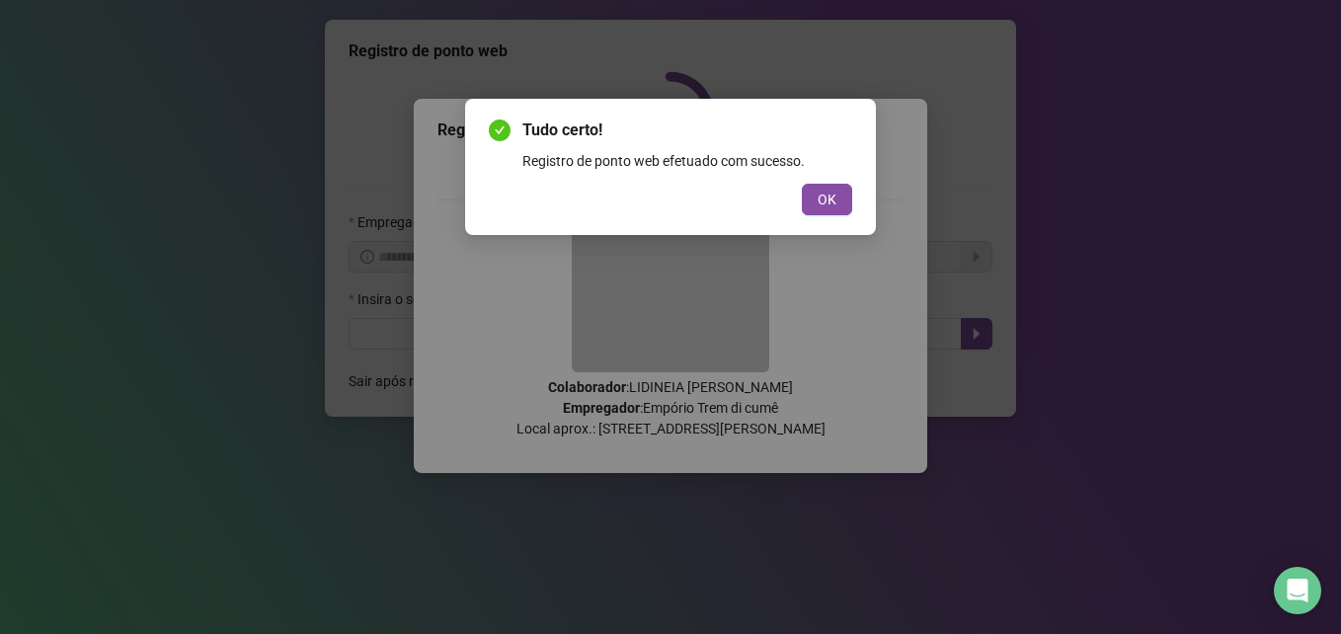
scroll to position [0, 0]
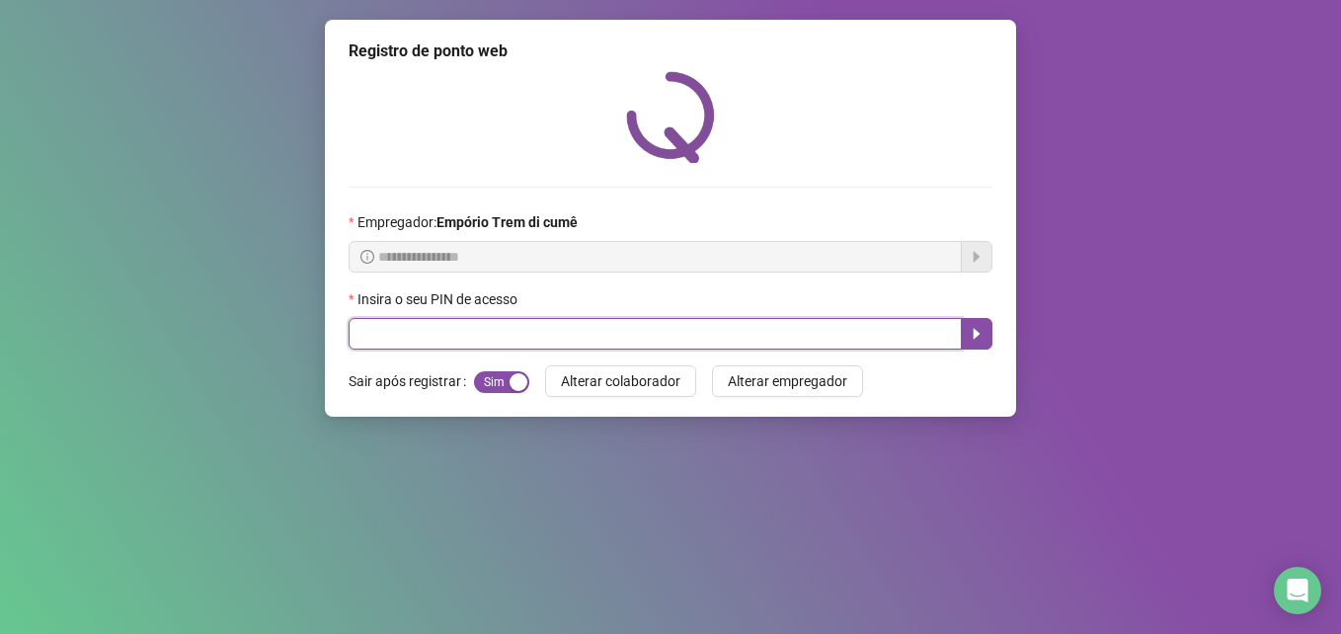
click at [805, 320] on input "text" at bounding box center [655, 334] width 613 height 32
type input "*****"
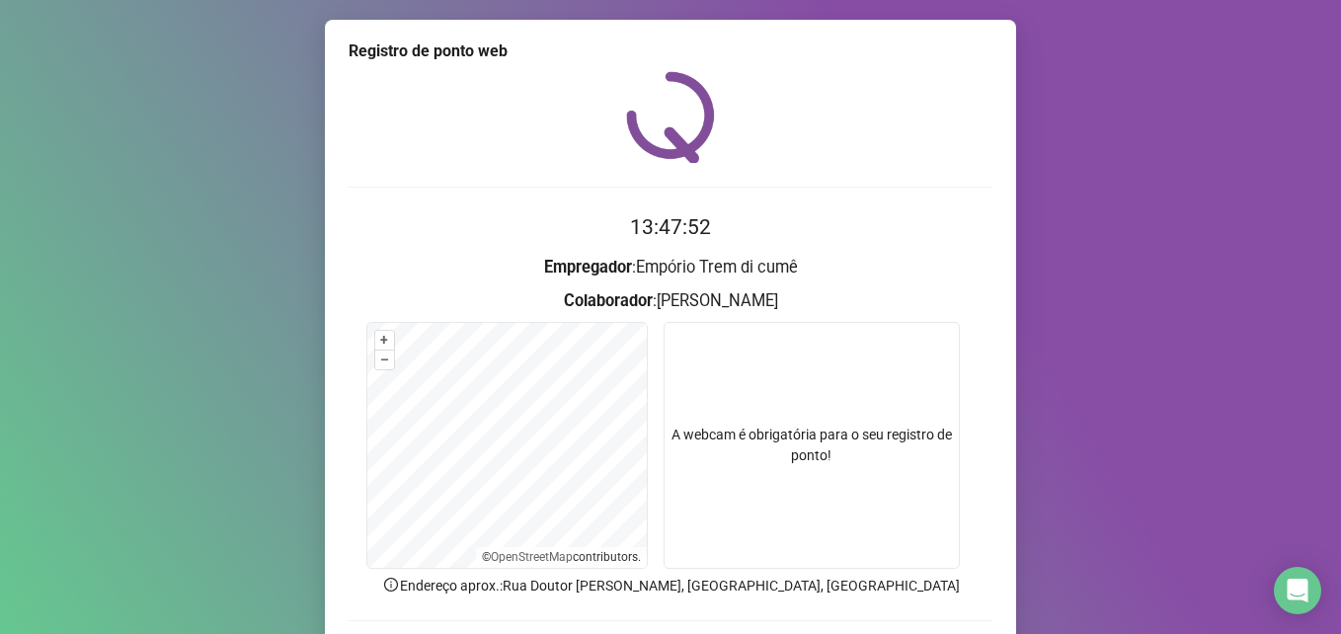
scroll to position [137, 0]
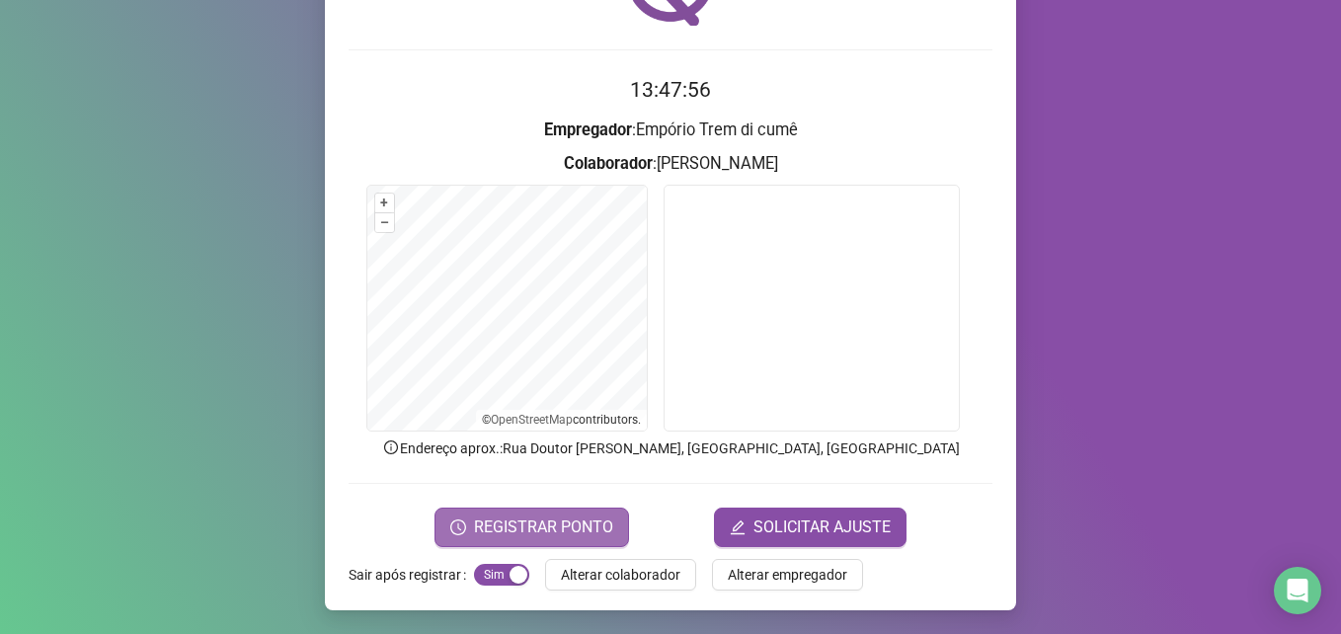
click at [477, 533] on span "REGISTRAR PONTO" at bounding box center [543, 527] width 139 height 24
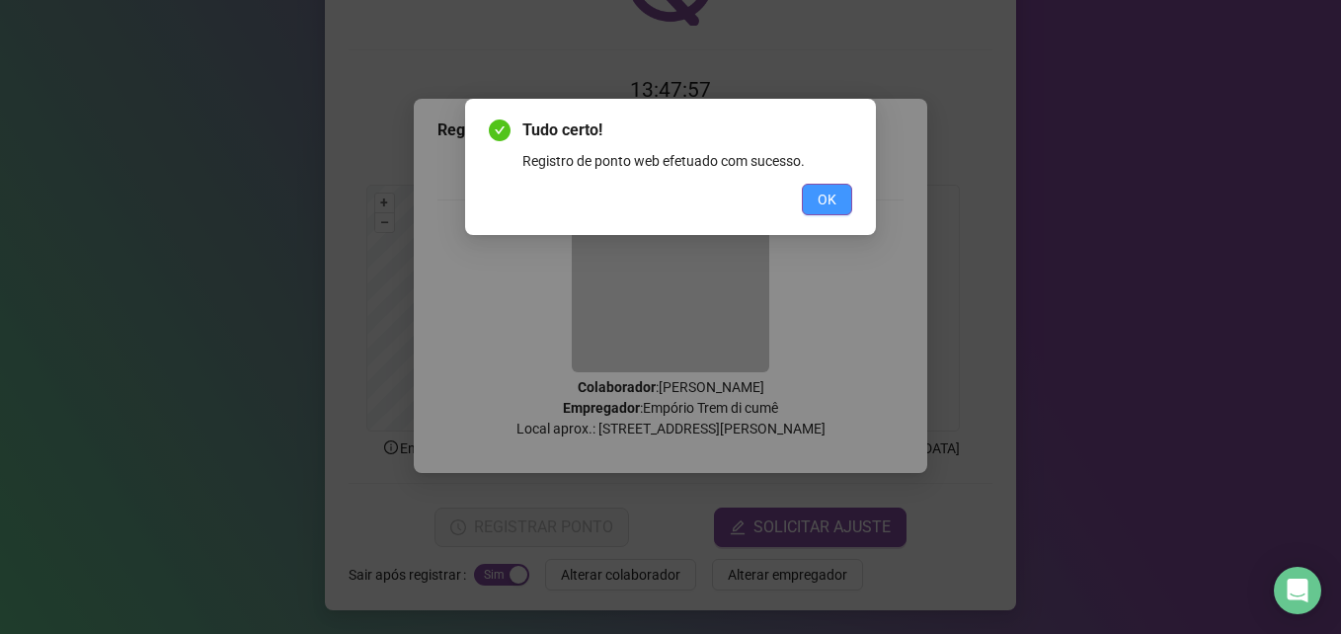
click at [833, 199] on span "OK" at bounding box center [826, 200] width 19 height 22
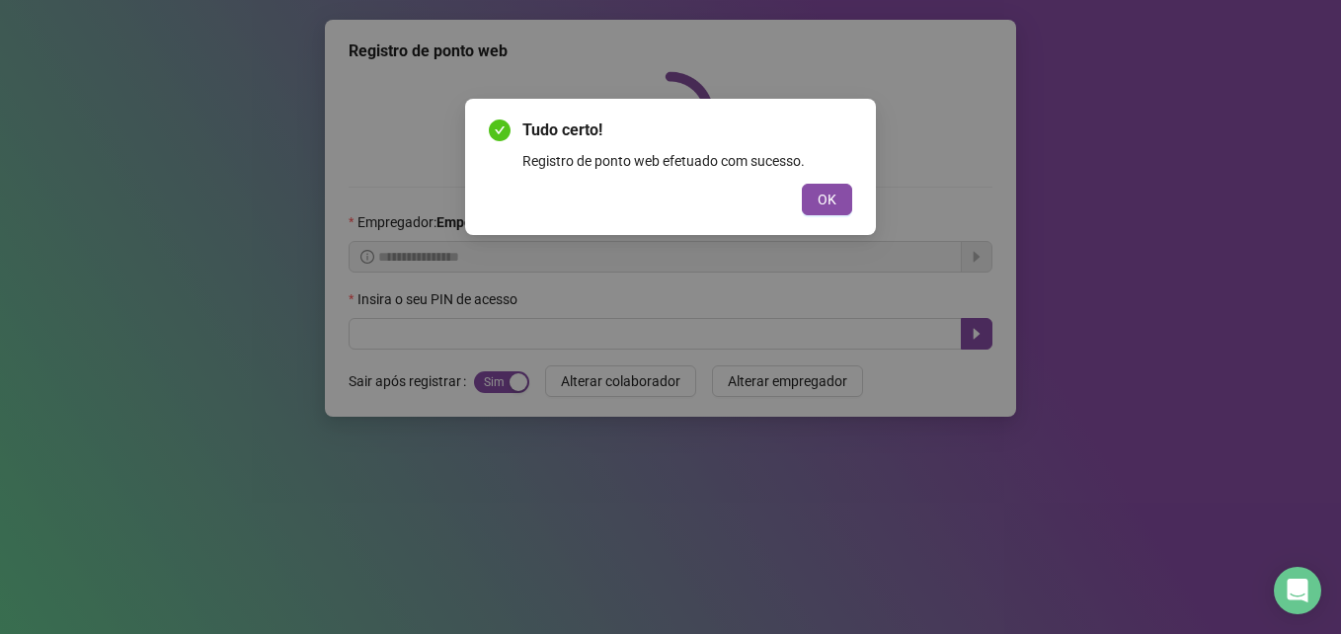
scroll to position [0, 0]
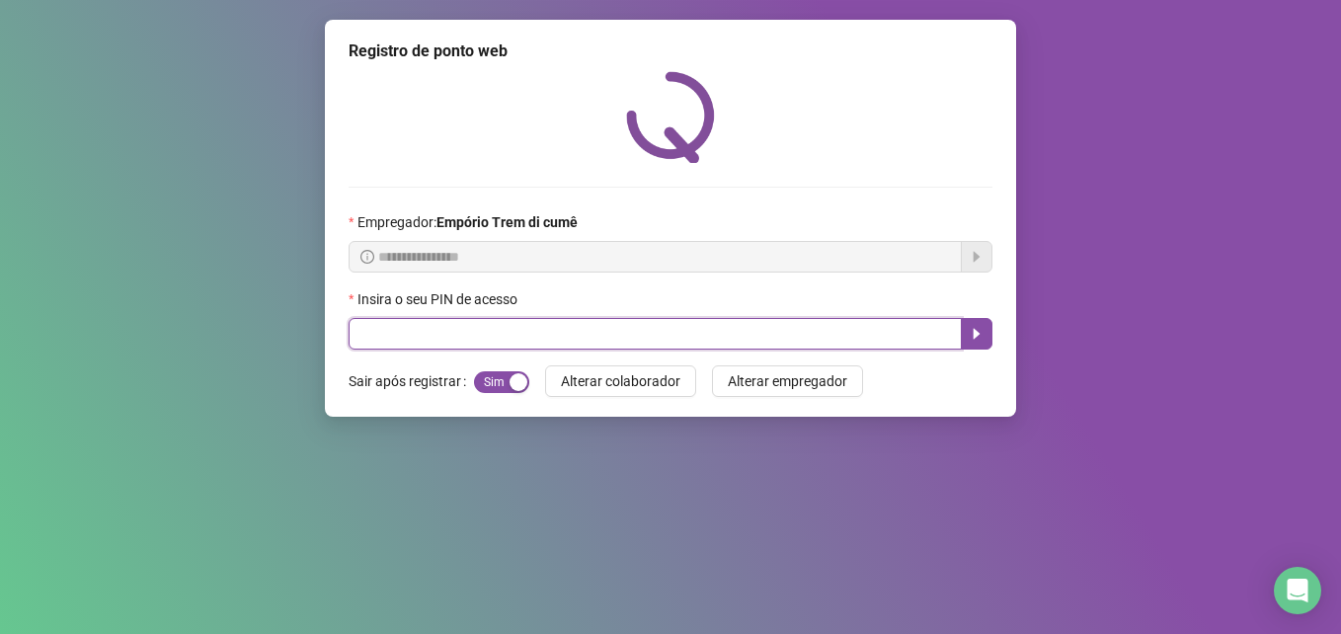
click at [518, 346] on input "text" at bounding box center [655, 334] width 613 height 32
type input "*****"
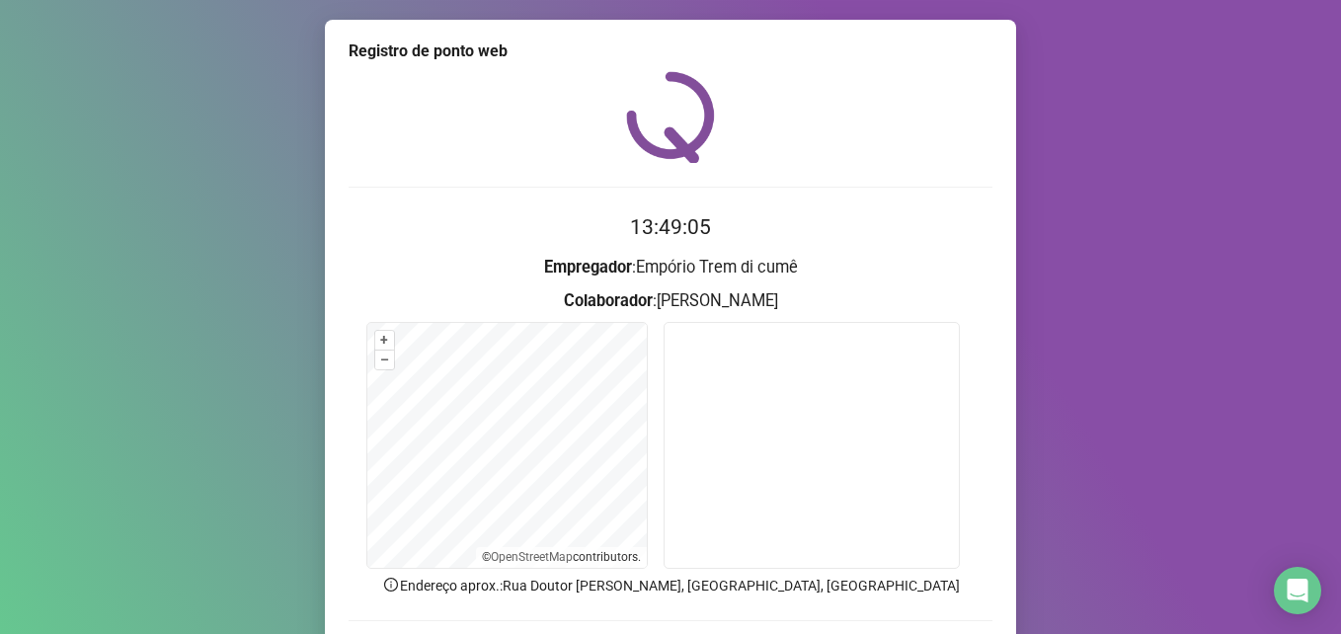
scroll to position [137, 0]
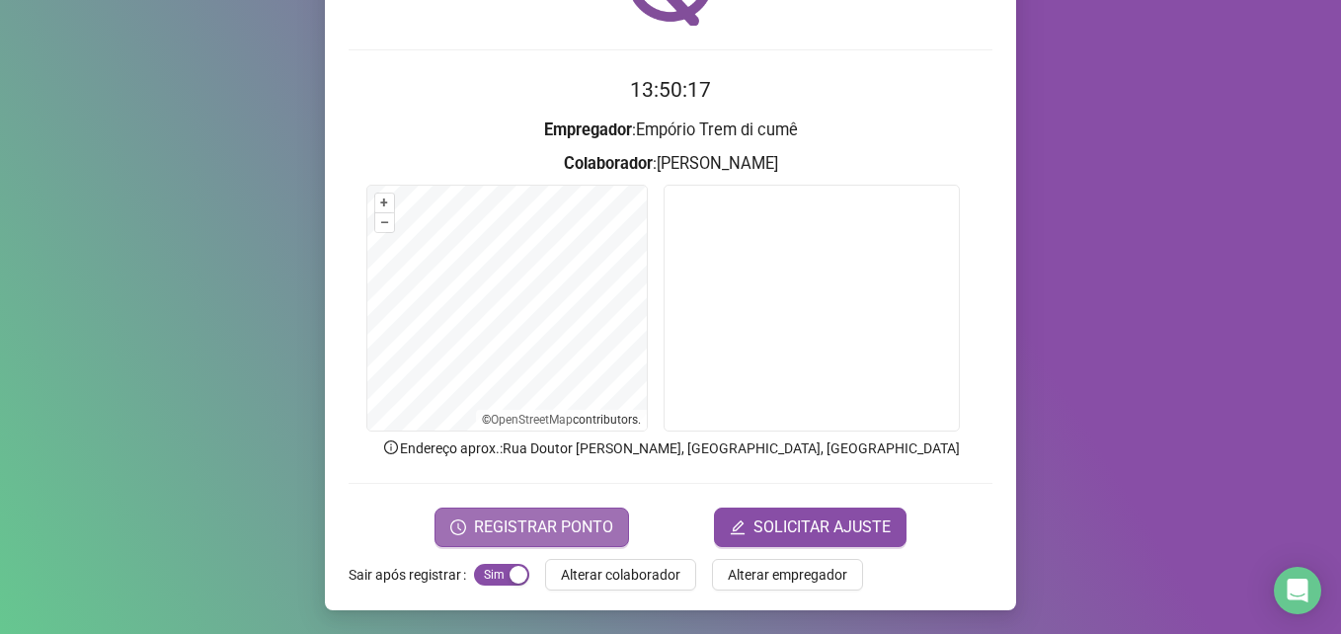
click at [518, 519] on span "REGISTRAR PONTO" at bounding box center [543, 527] width 139 height 24
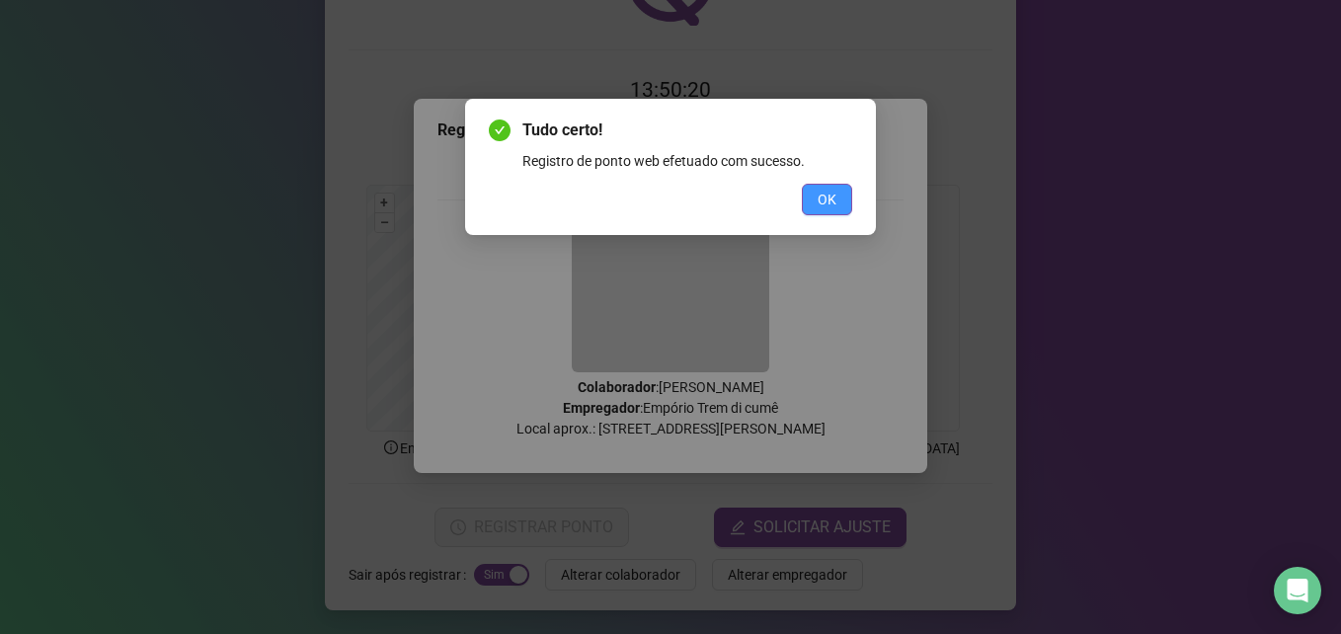
click at [827, 190] on span "OK" at bounding box center [826, 200] width 19 height 22
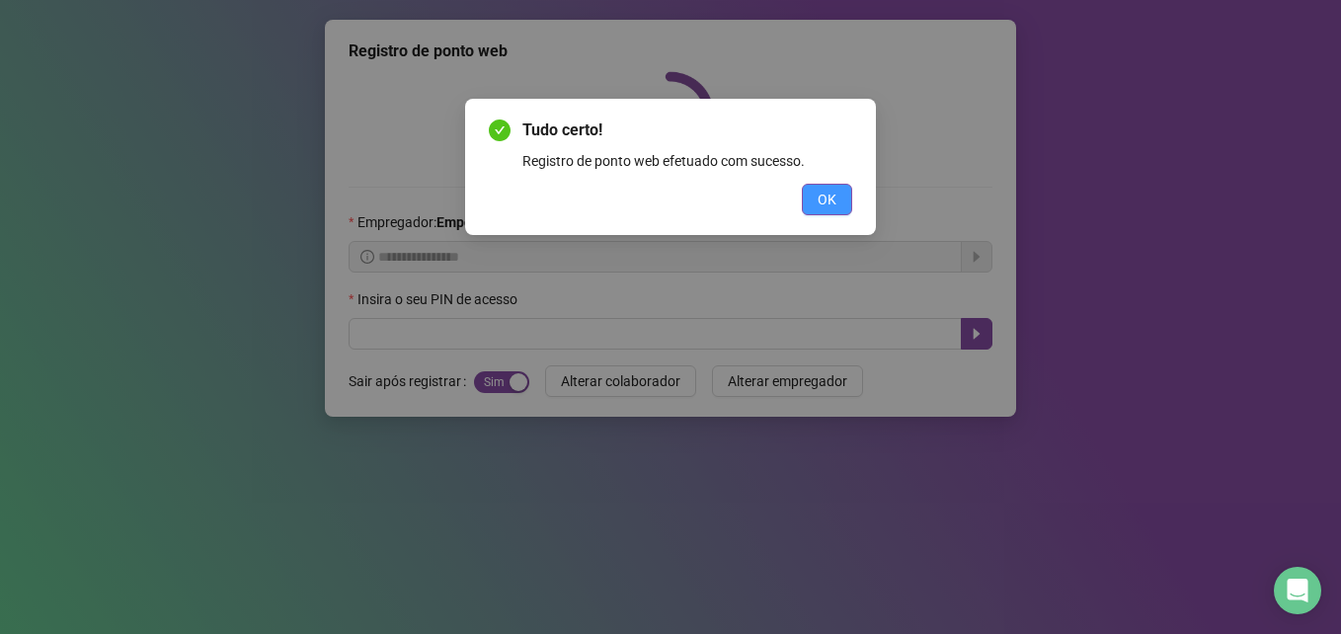
scroll to position [0, 0]
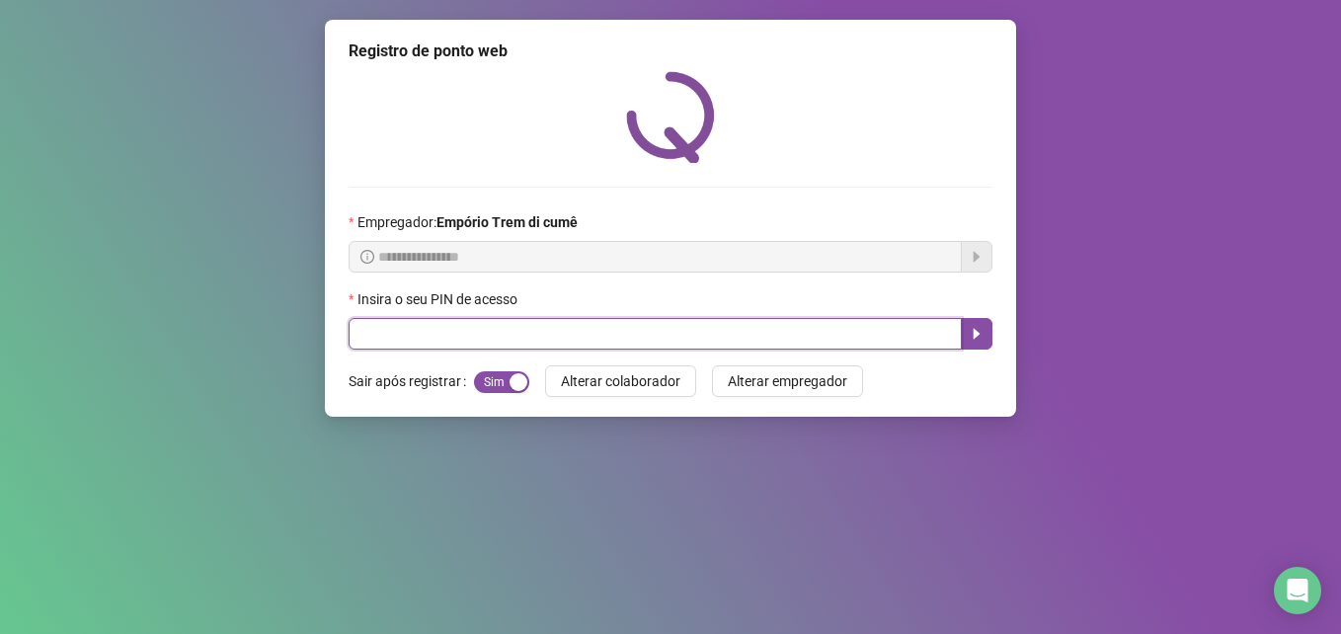
click at [625, 322] on input "text" at bounding box center [655, 334] width 613 height 32
type input "*****"
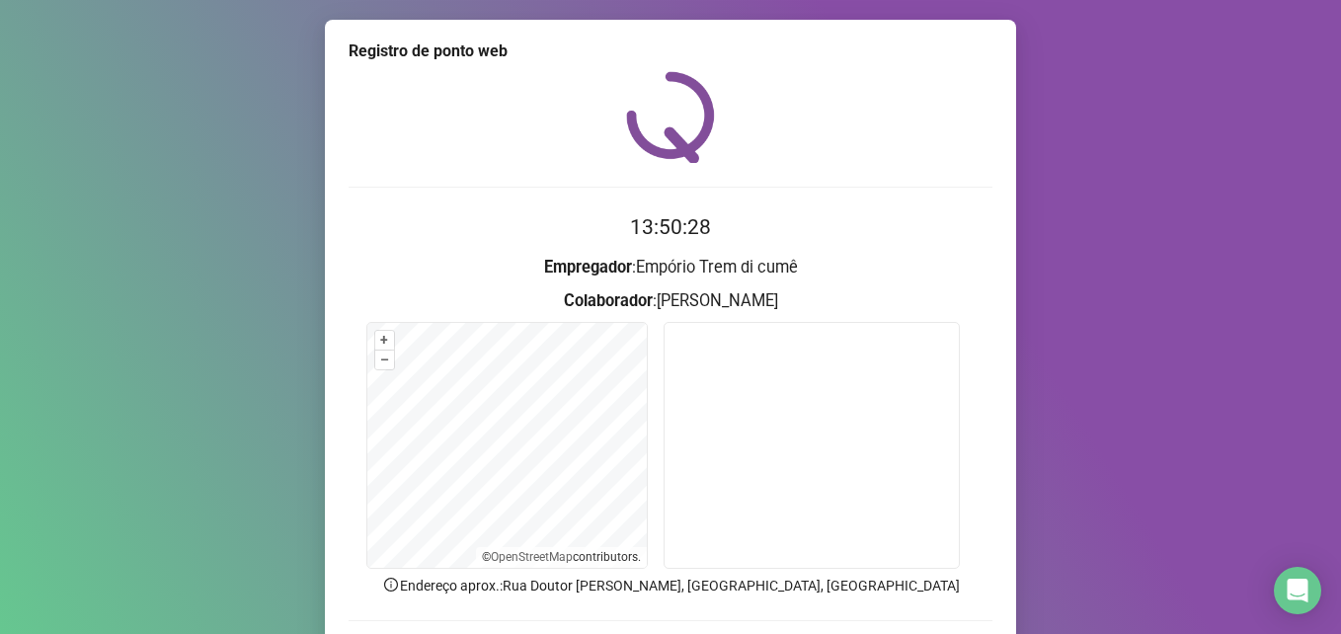
scroll to position [137, 0]
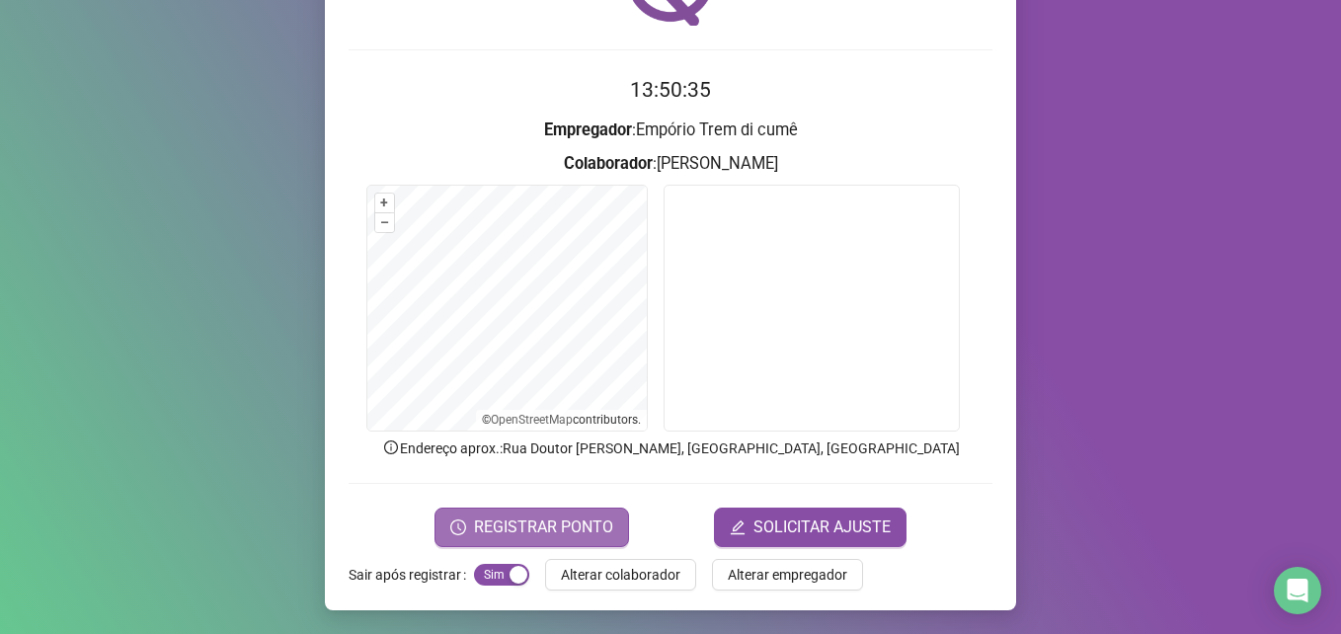
click at [574, 523] on span "REGISTRAR PONTO" at bounding box center [543, 527] width 139 height 24
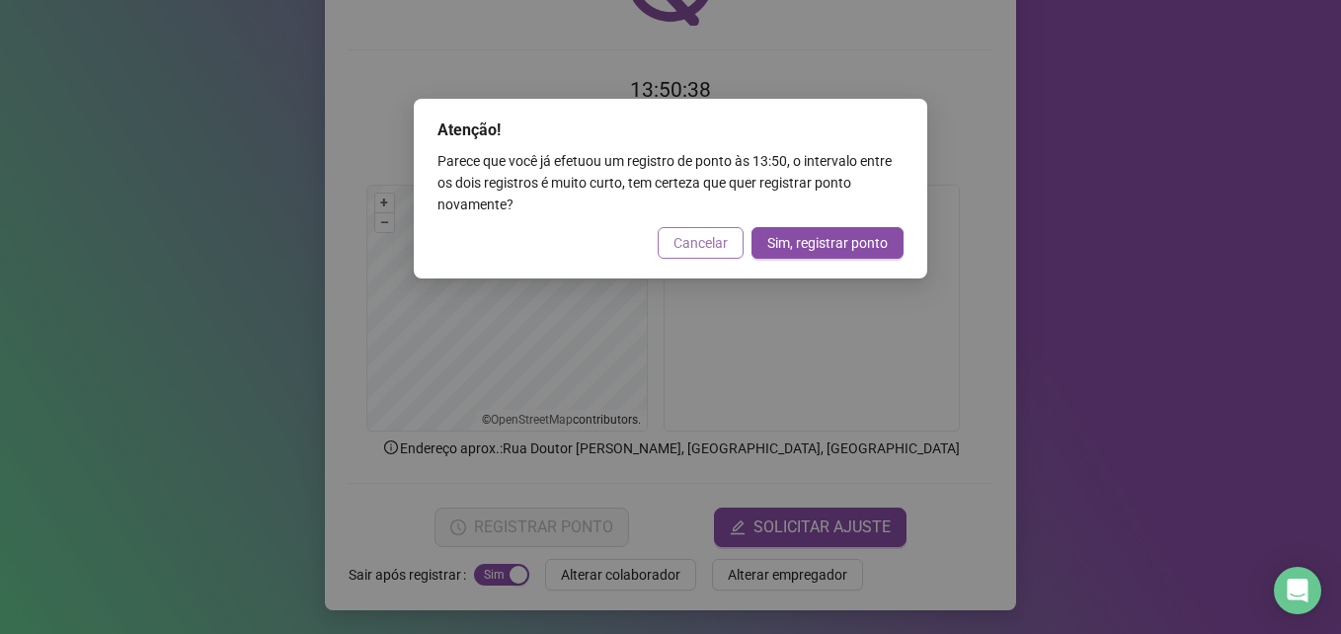
click at [707, 245] on span "Cancelar" at bounding box center [700, 243] width 54 height 22
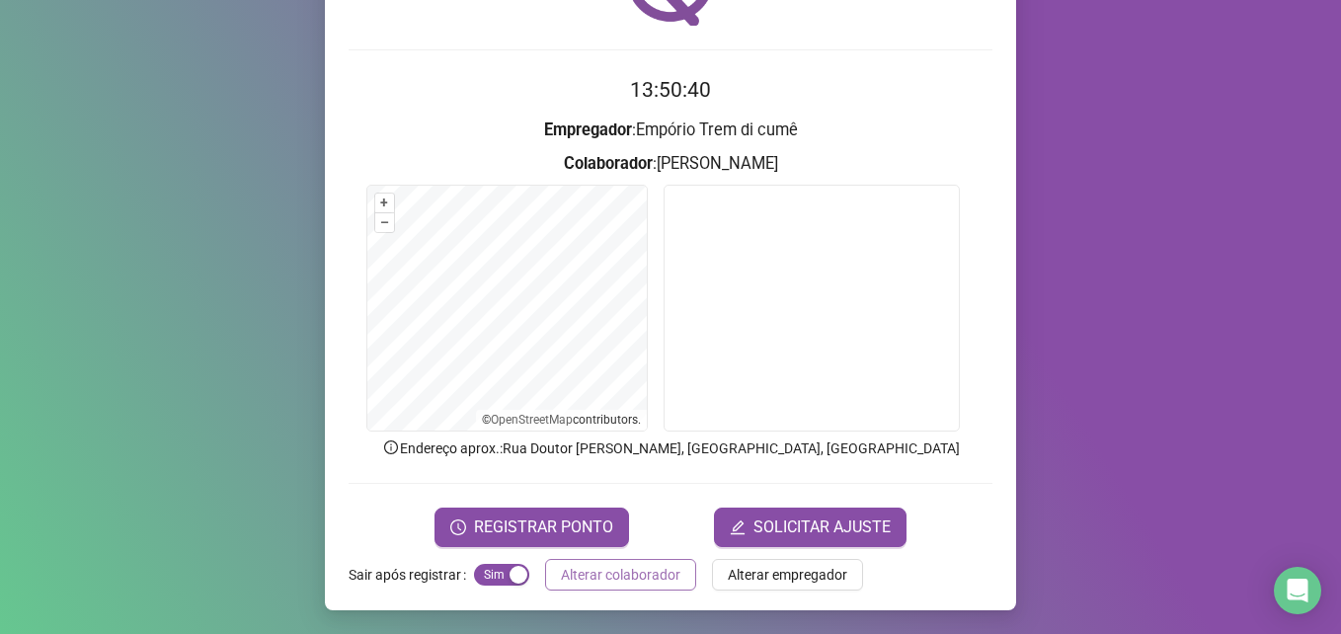
click at [580, 566] on span "Alterar colaborador" at bounding box center [620, 575] width 119 height 22
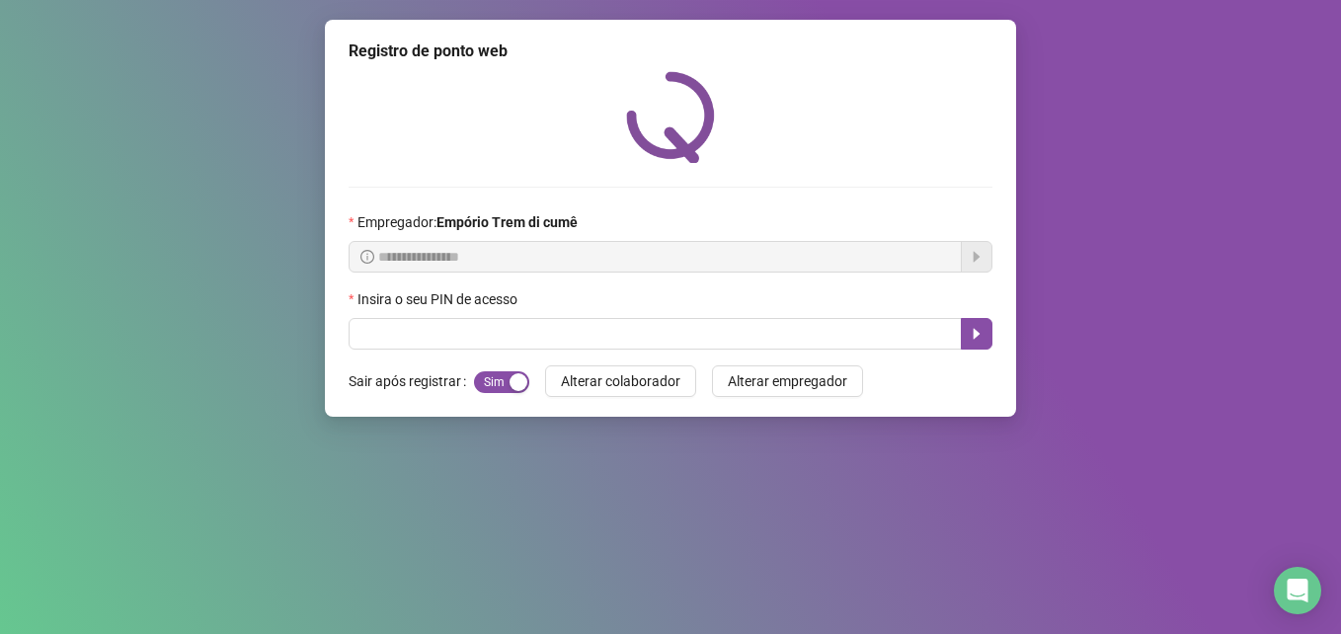
scroll to position [0, 0]
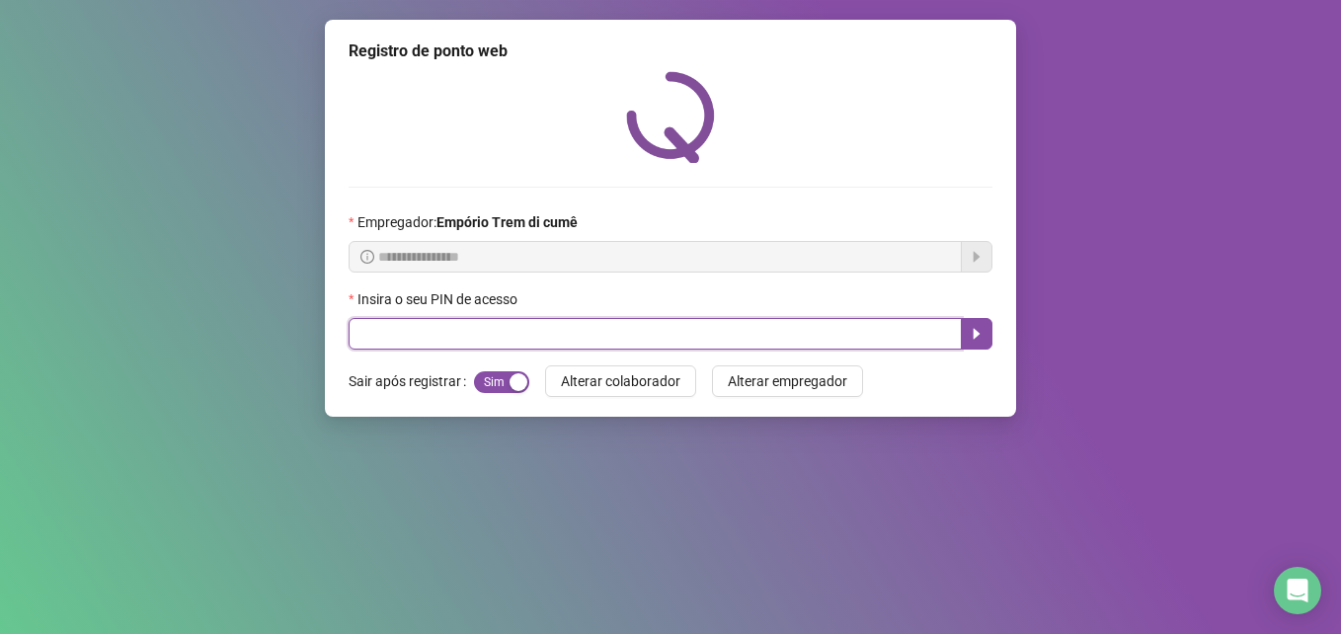
click at [547, 349] on input "text" at bounding box center [655, 334] width 613 height 32
click at [415, 336] on input "text" at bounding box center [655, 334] width 613 height 32
type input "*****"
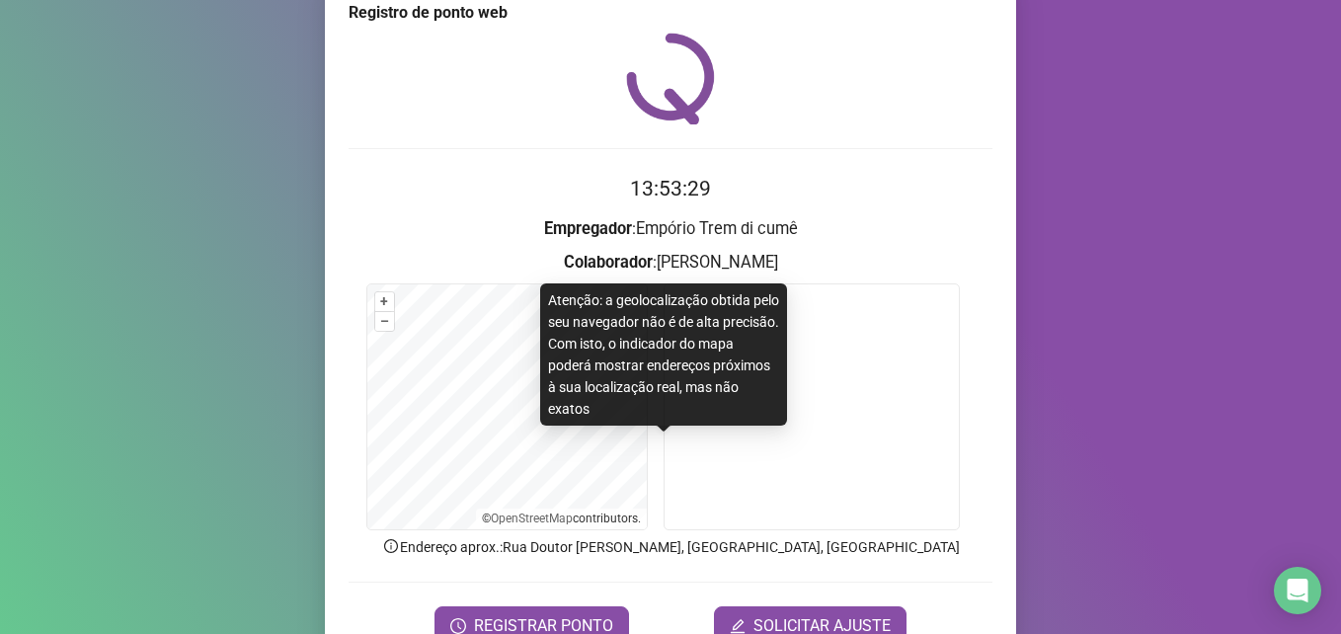
scroll to position [137, 0]
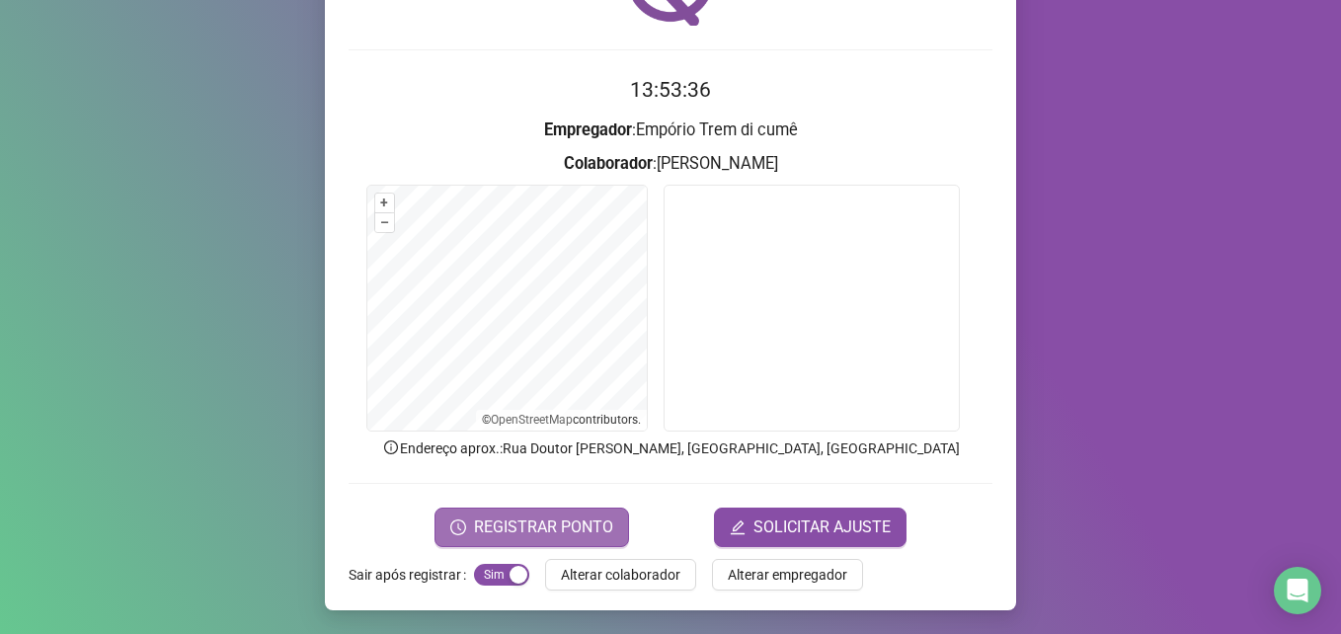
click at [541, 522] on span "REGISTRAR PONTO" at bounding box center [543, 527] width 139 height 24
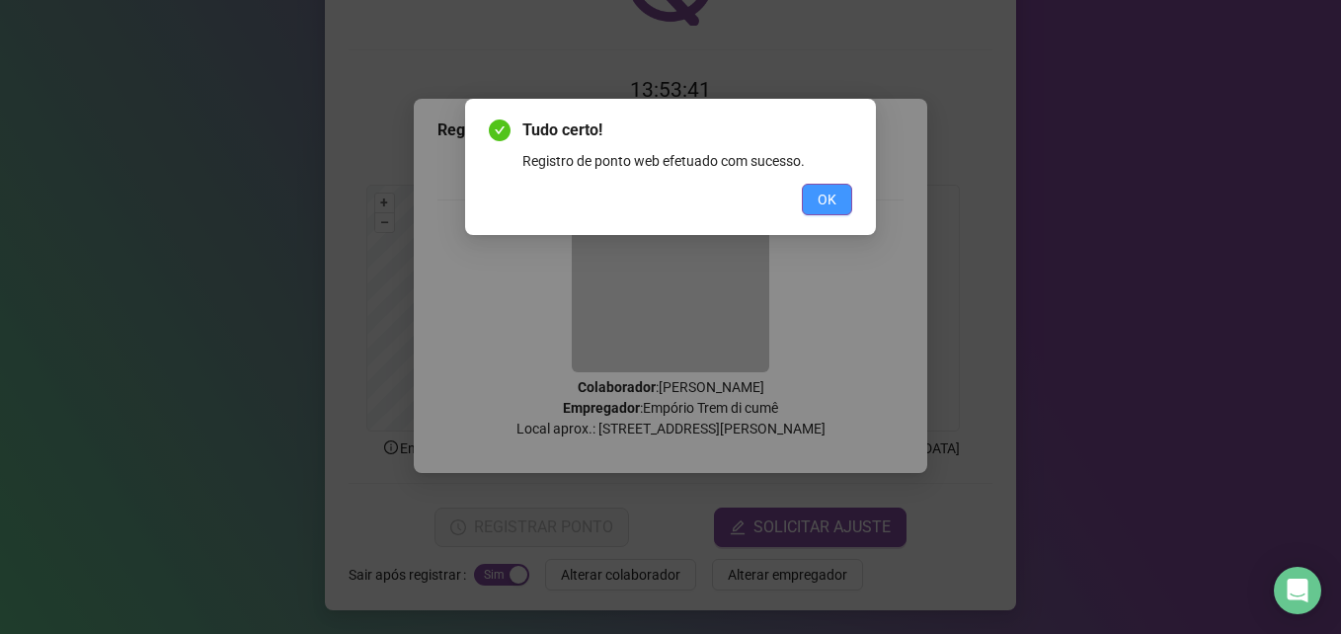
click at [829, 194] on span "OK" at bounding box center [826, 200] width 19 height 22
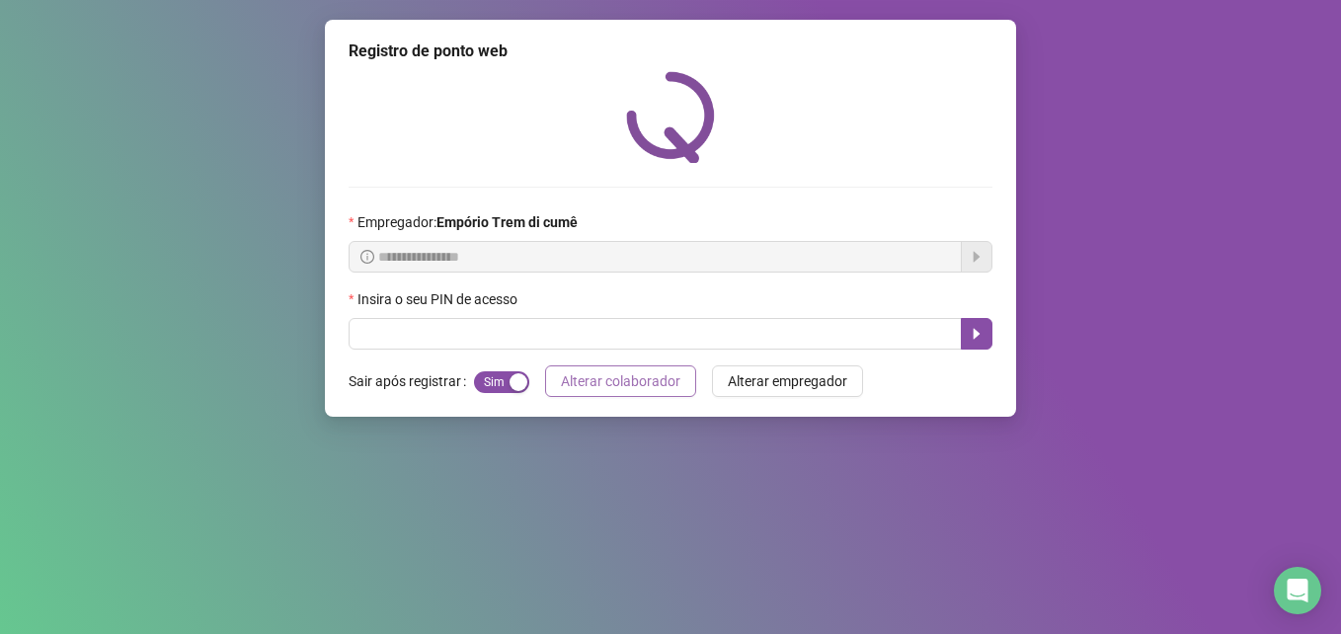
click at [615, 374] on span "Alterar colaborador" at bounding box center [620, 381] width 119 height 22
